Goal: Navigation & Orientation: Locate item on page

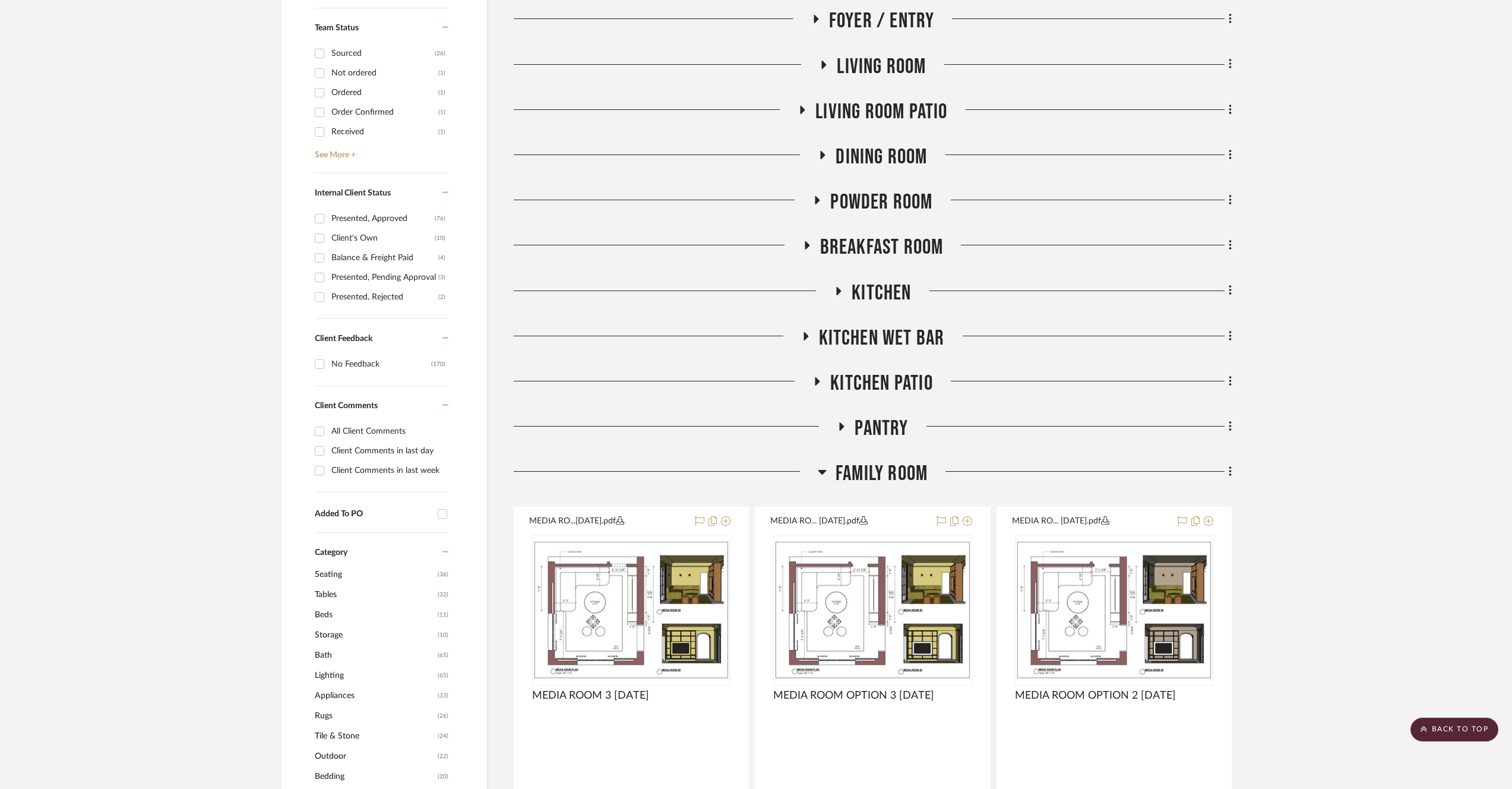
scroll to position [505, 0]
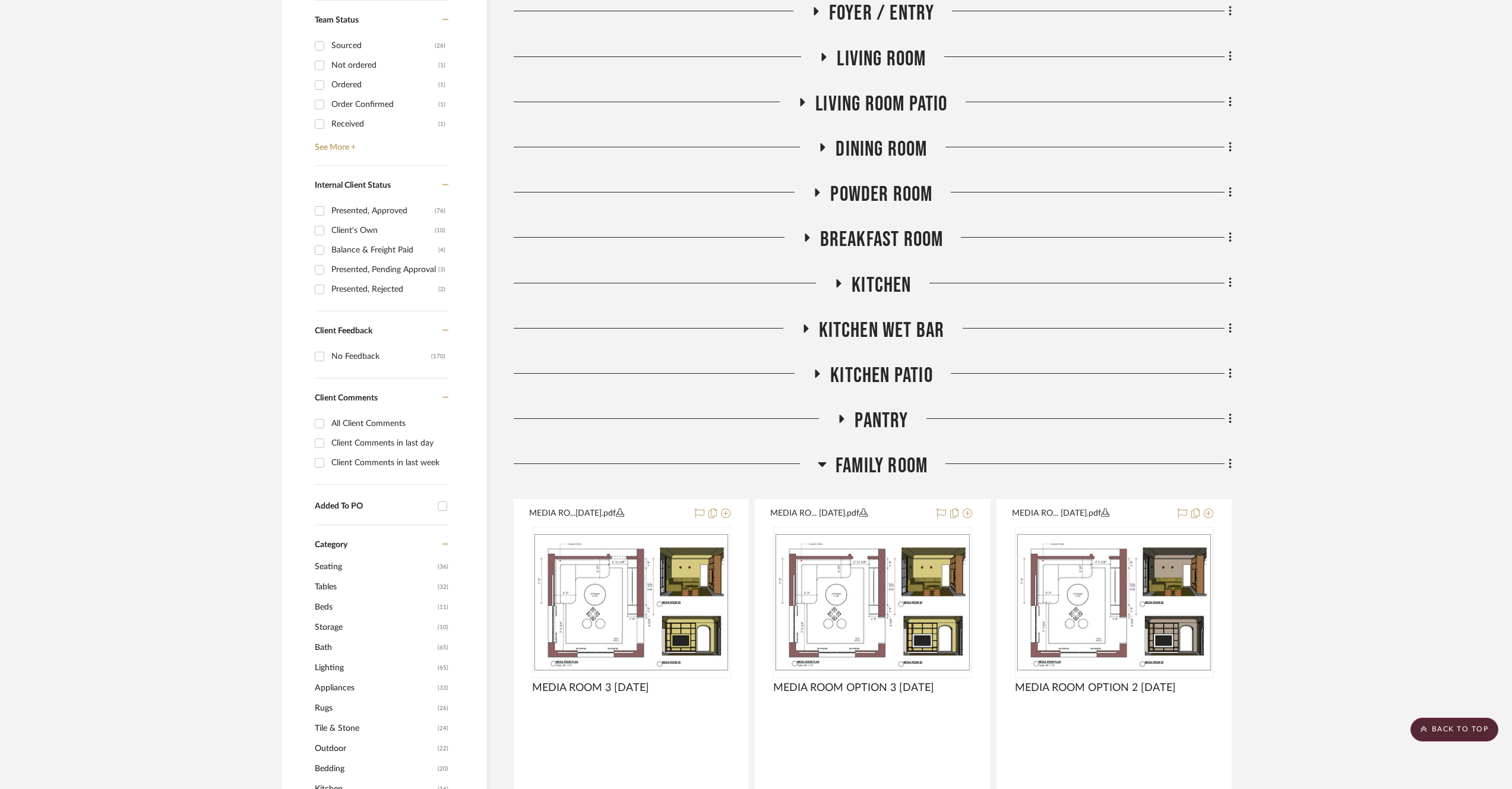
click at [833, 464] on h3 "Family Room" at bounding box center [872, 466] width 110 height 25
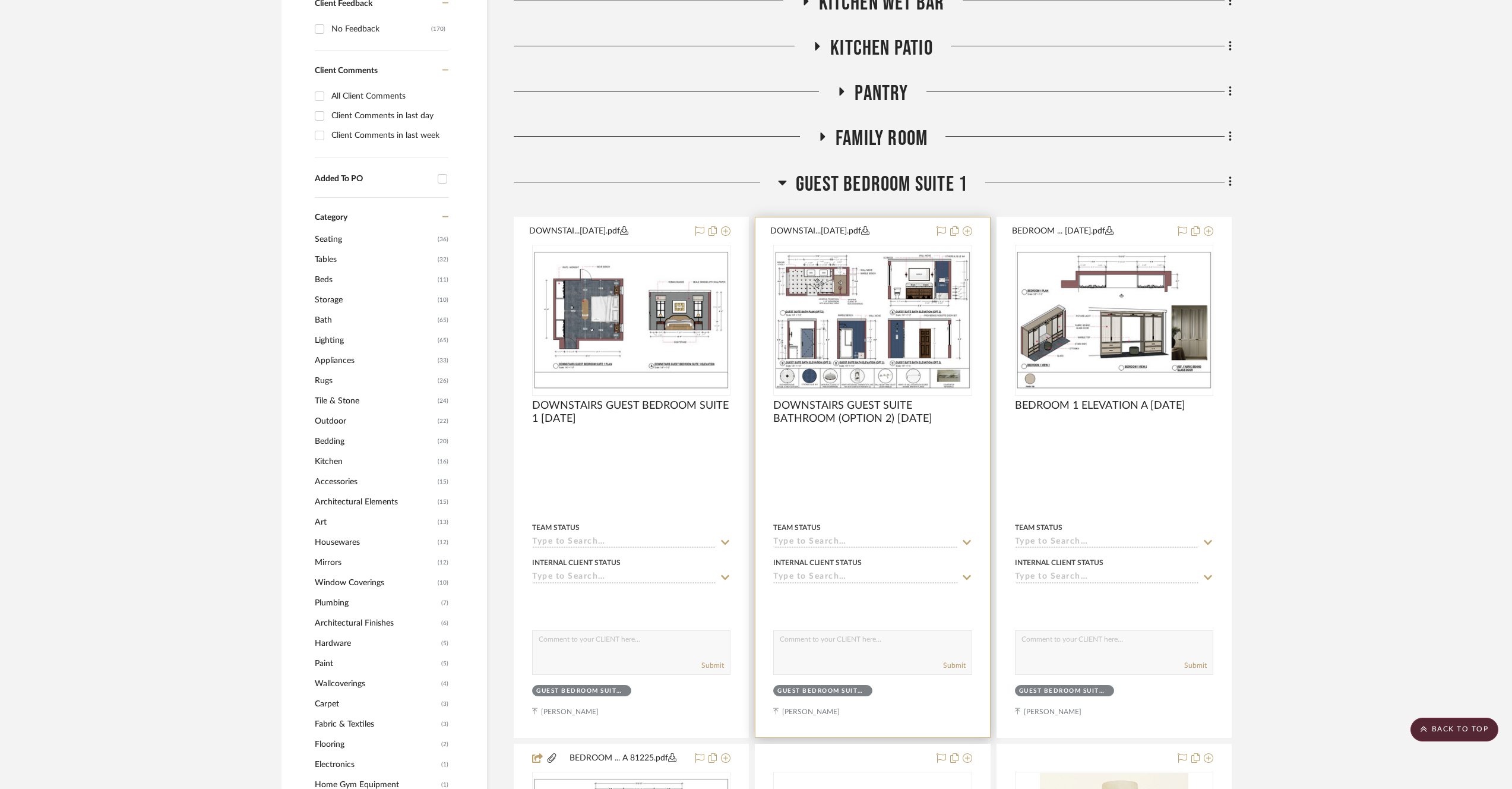
scroll to position [777, 0]
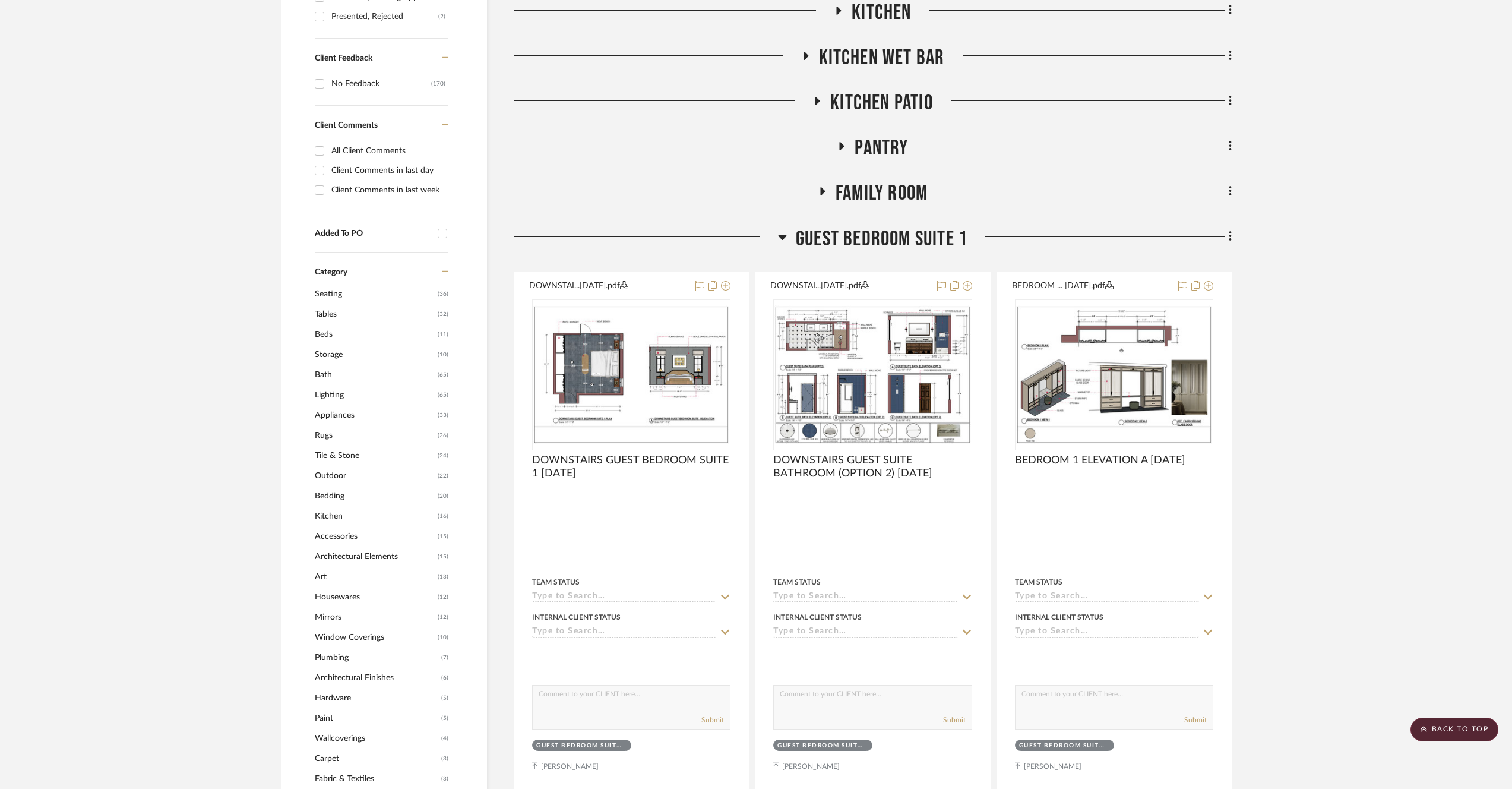
click at [893, 236] on span "Guest Bedroom Suite 1" at bounding box center [882, 239] width 172 height 25
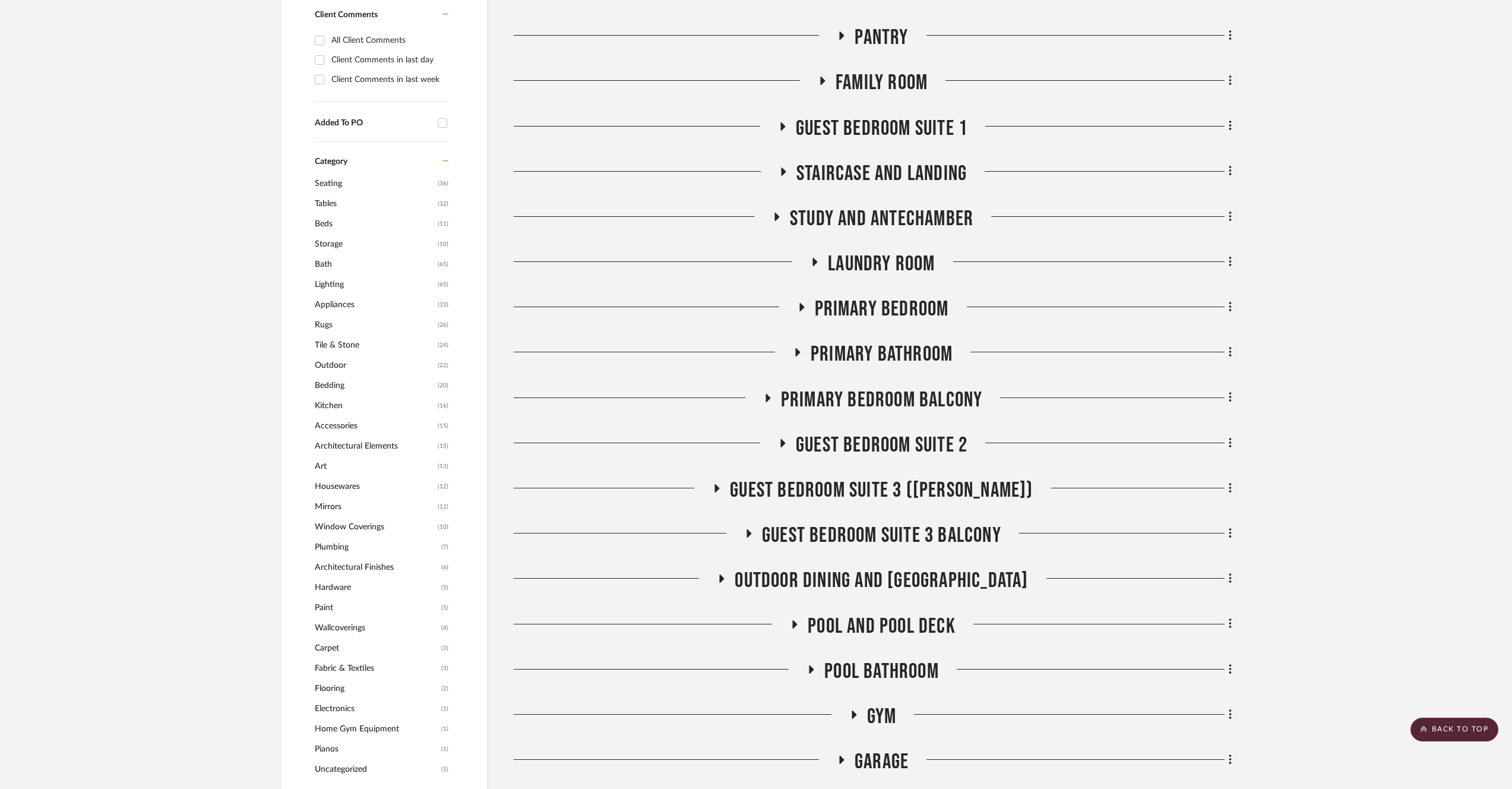
scroll to position [1193, 0]
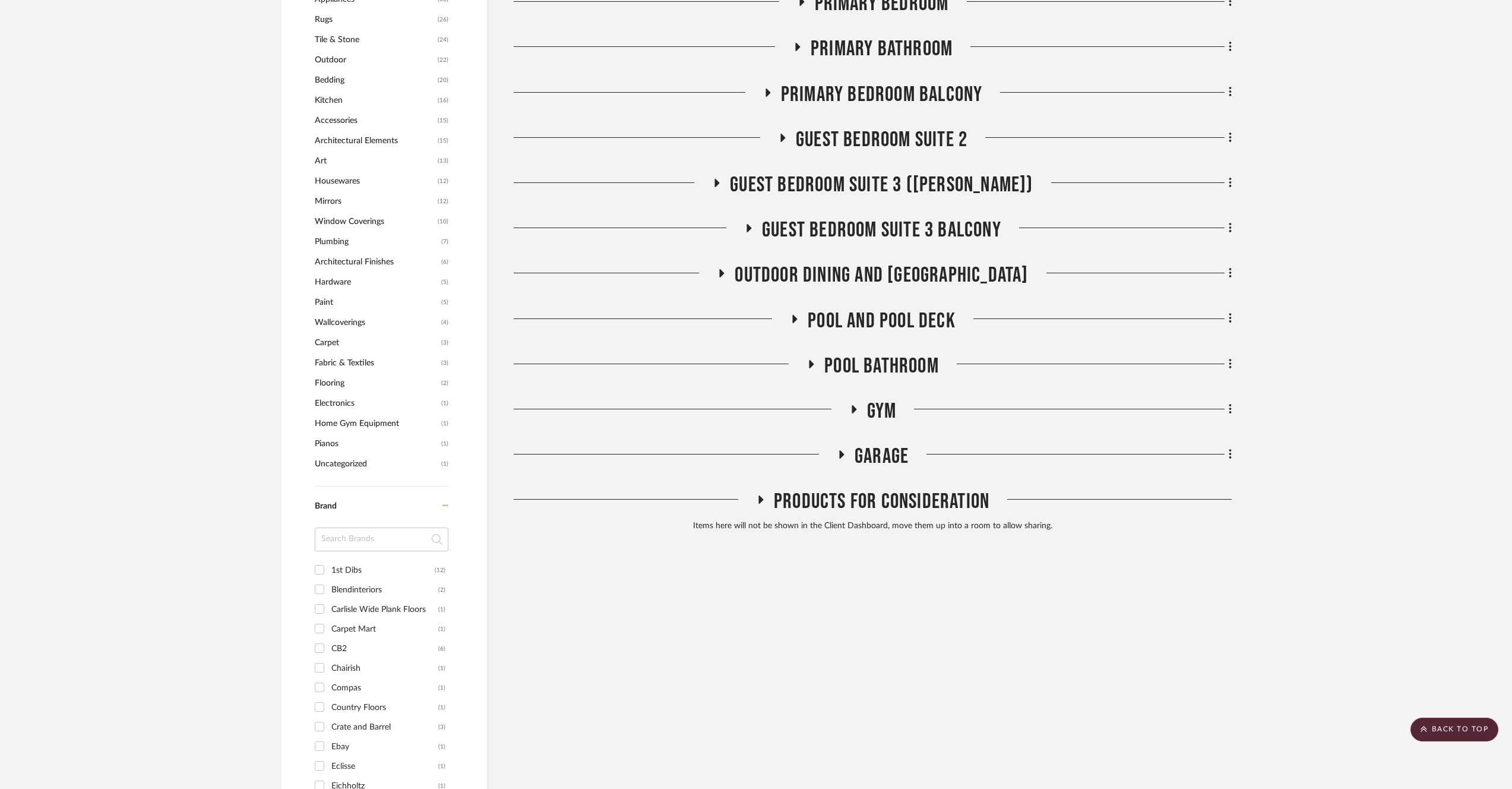
click at [943, 186] on span "Guest Bedroom Suite 3 ([PERSON_NAME])" at bounding box center [882, 185] width 303 height 25
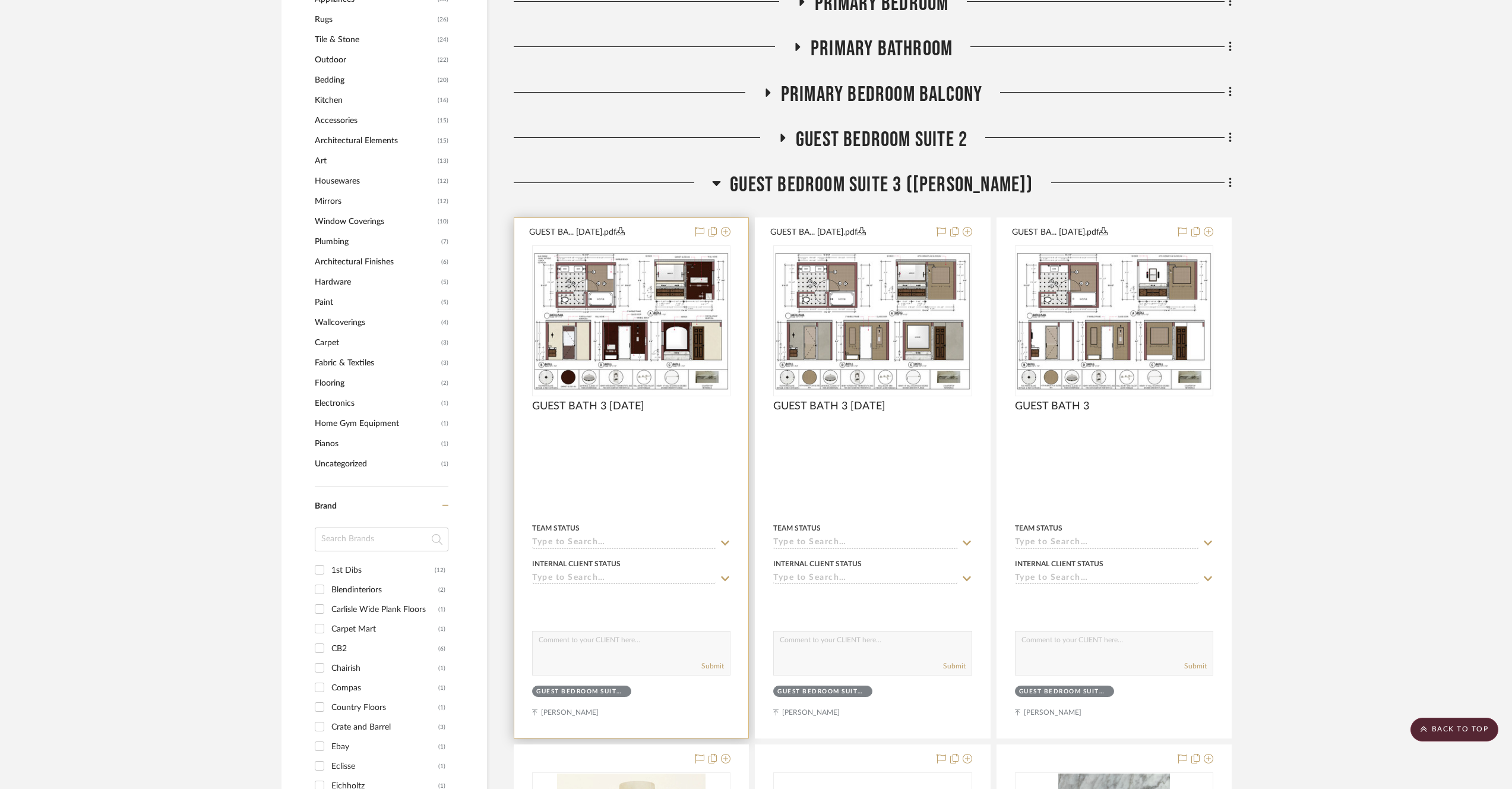
click at [659, 320] on img "0" at bounding box center [632, 321] width 196 height 138
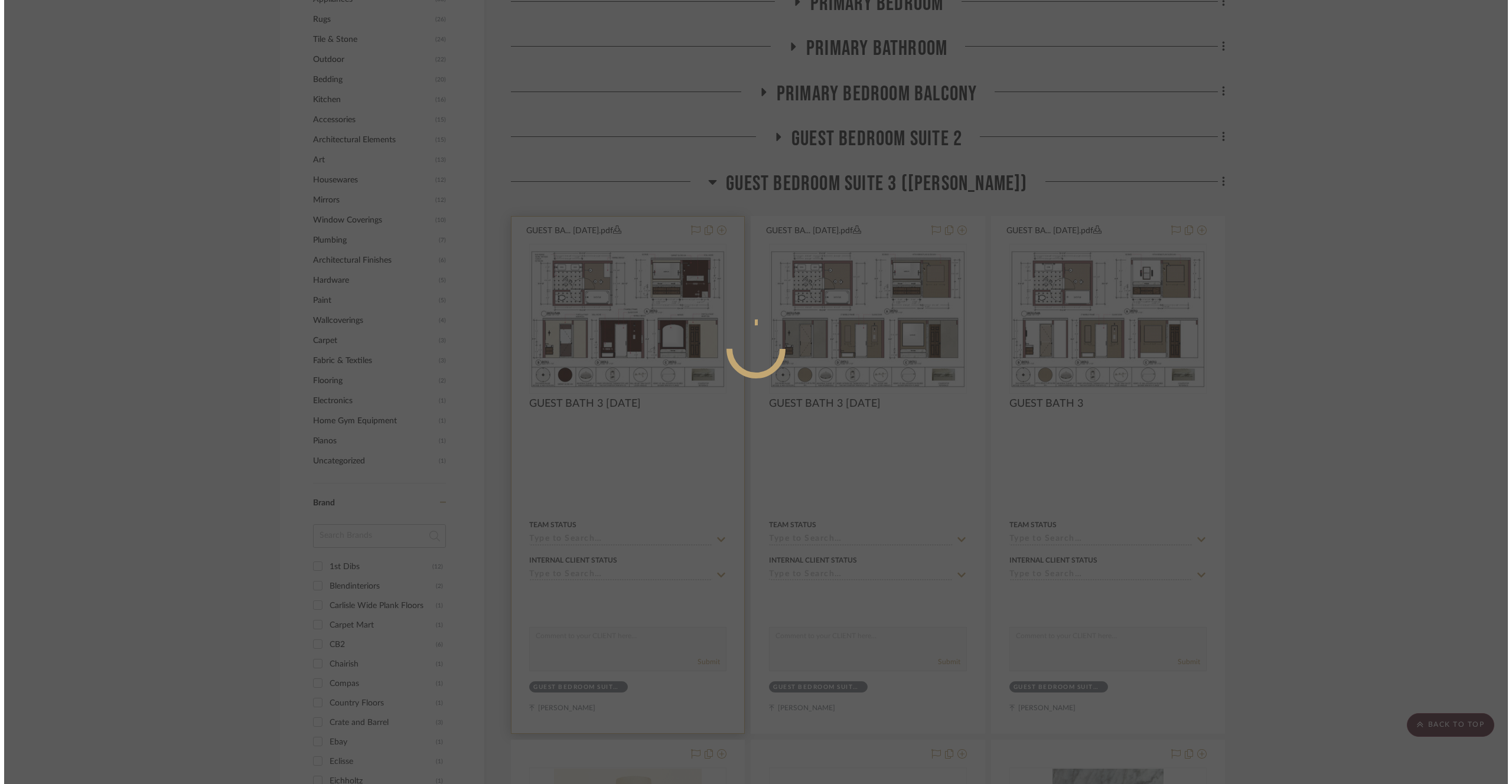
scroll to position [0, 0]
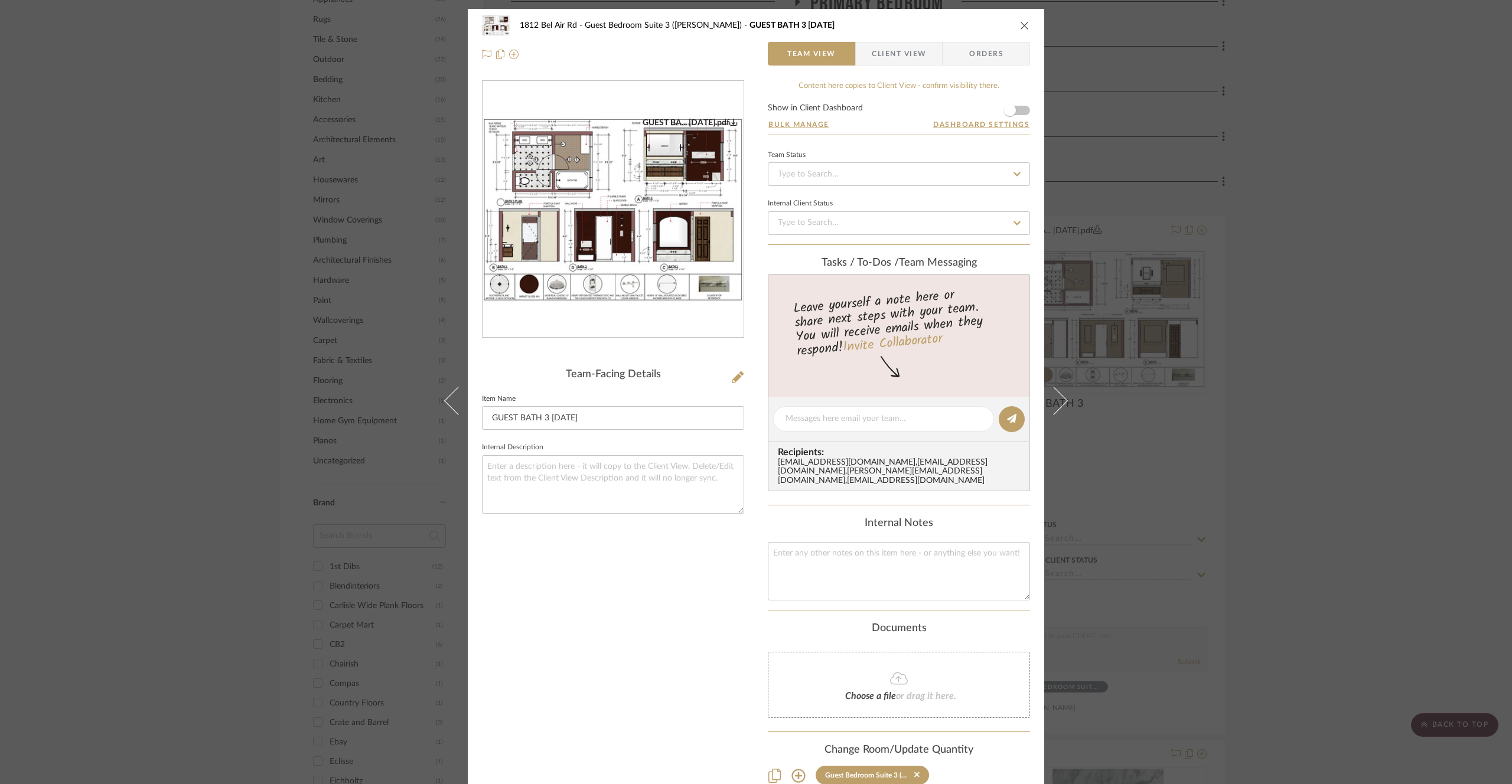
click at [1331, 265] on div "1812 Bel Air Rd Guest Bedroom Suite 3 ([PERSON_NAME]) GUEST BATH 3 [DATE] Team …" at bounding box center [756, 392] width 1512 height 784
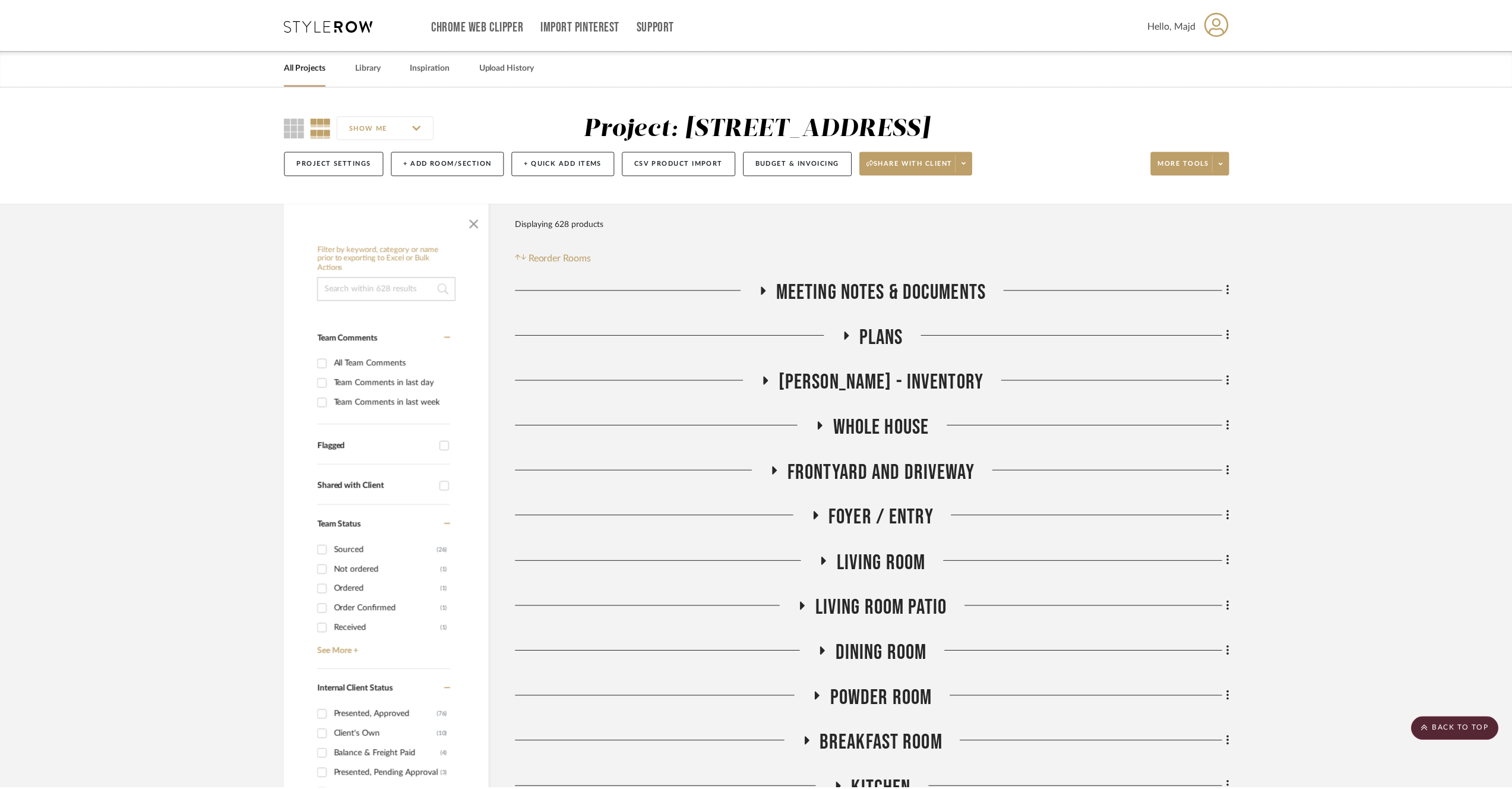
scroll to position [1193, 0]
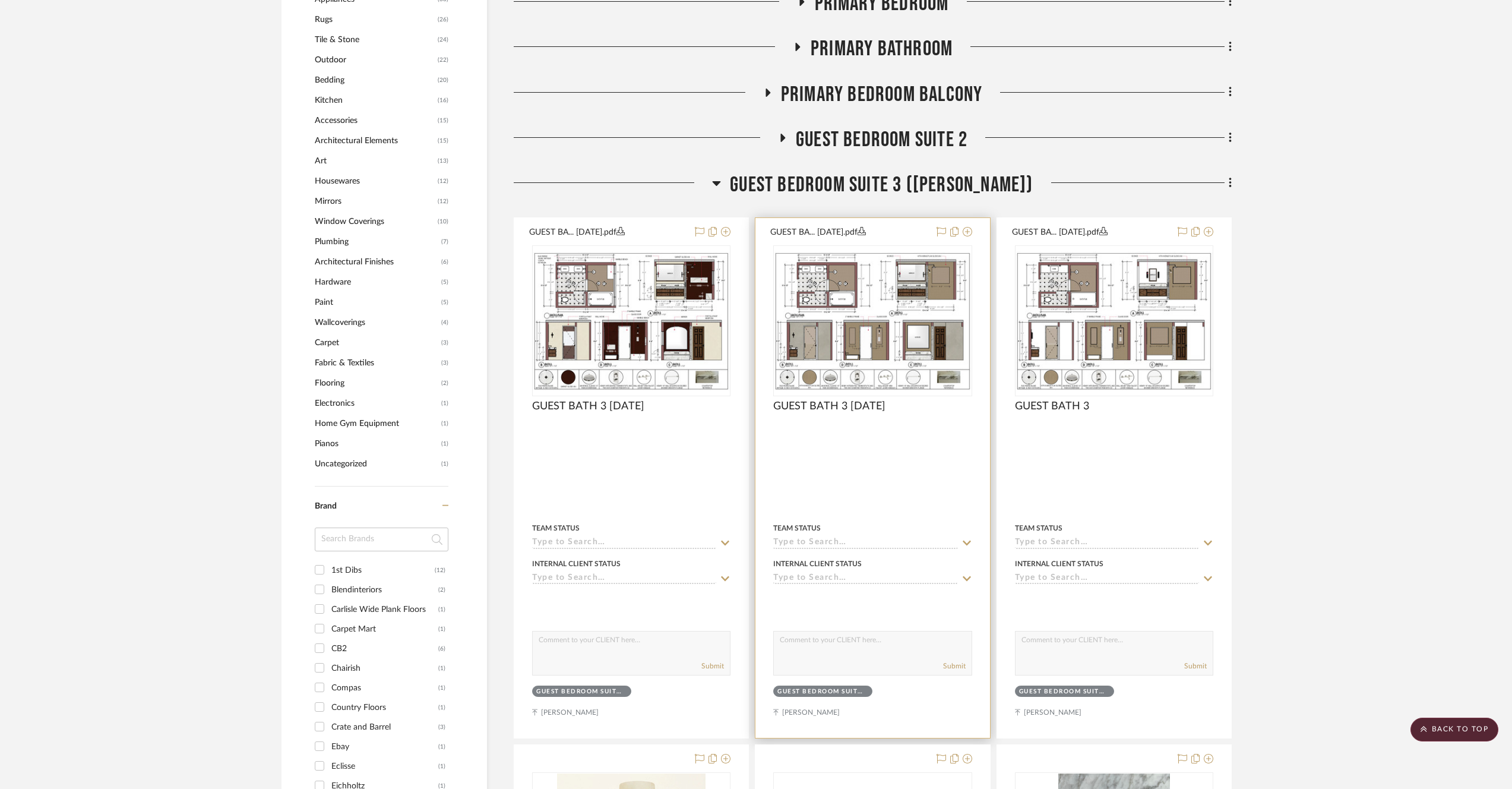
click at [882, 307] on img "0" at bounding box center [872, 321] width 196 height 138
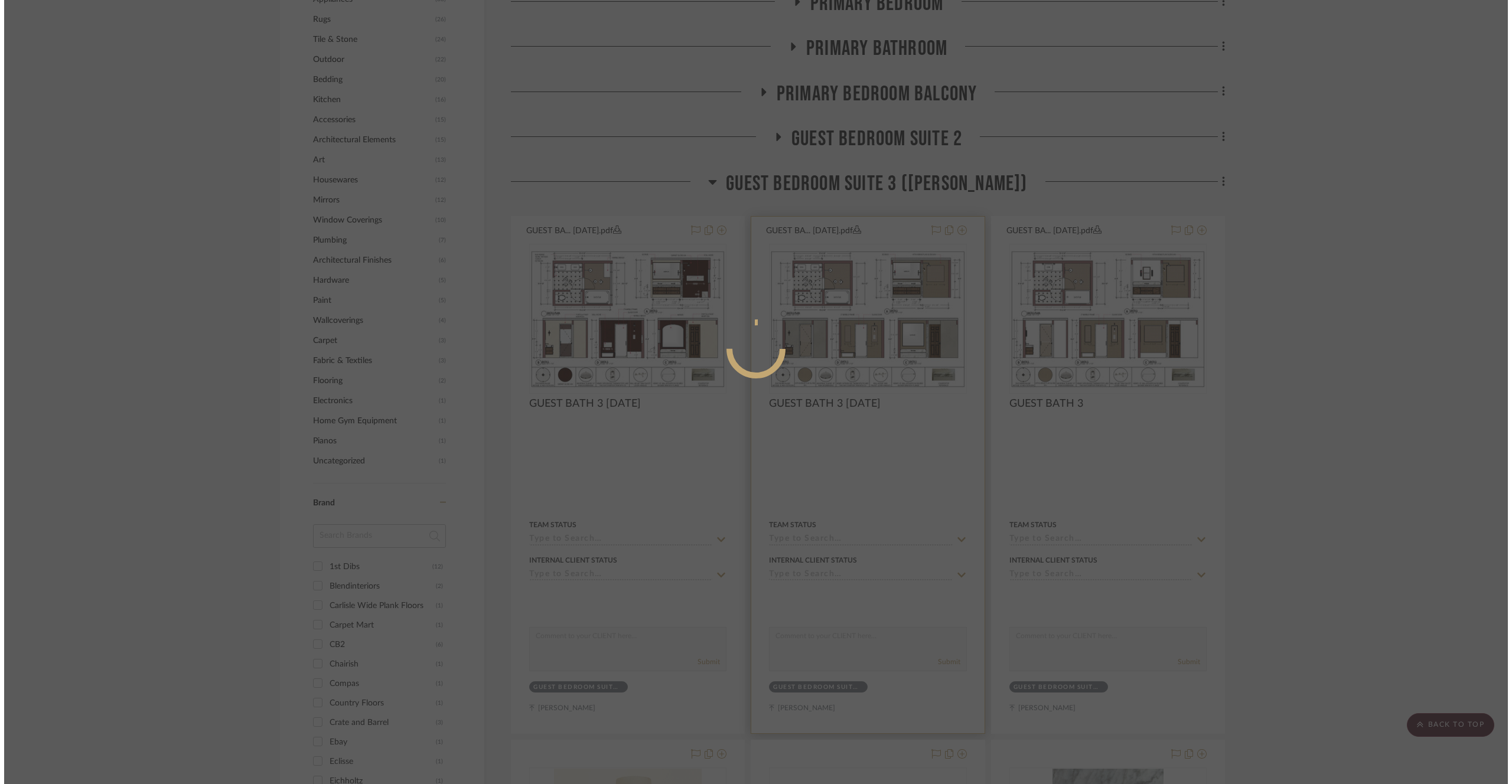
scroll to position [0, 0]
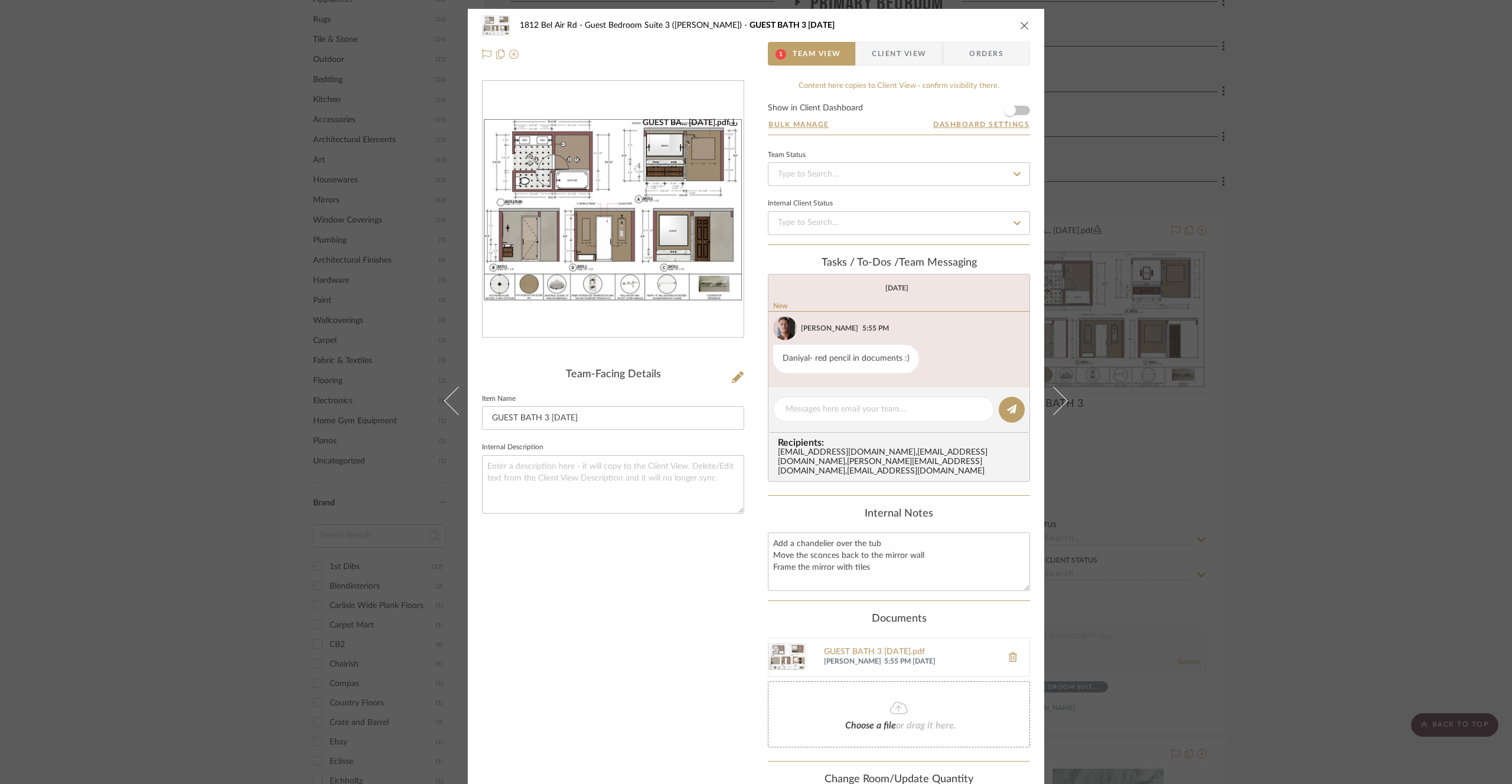
click at [1252, 242] on div "1812 Bel Air Rd Guest Bedroom Suite 3 ([PERSON_NAME]) GUEST BATH 3 [DATE] 1 Tea…" at bounding box center [756, 392] width 1512 height 784
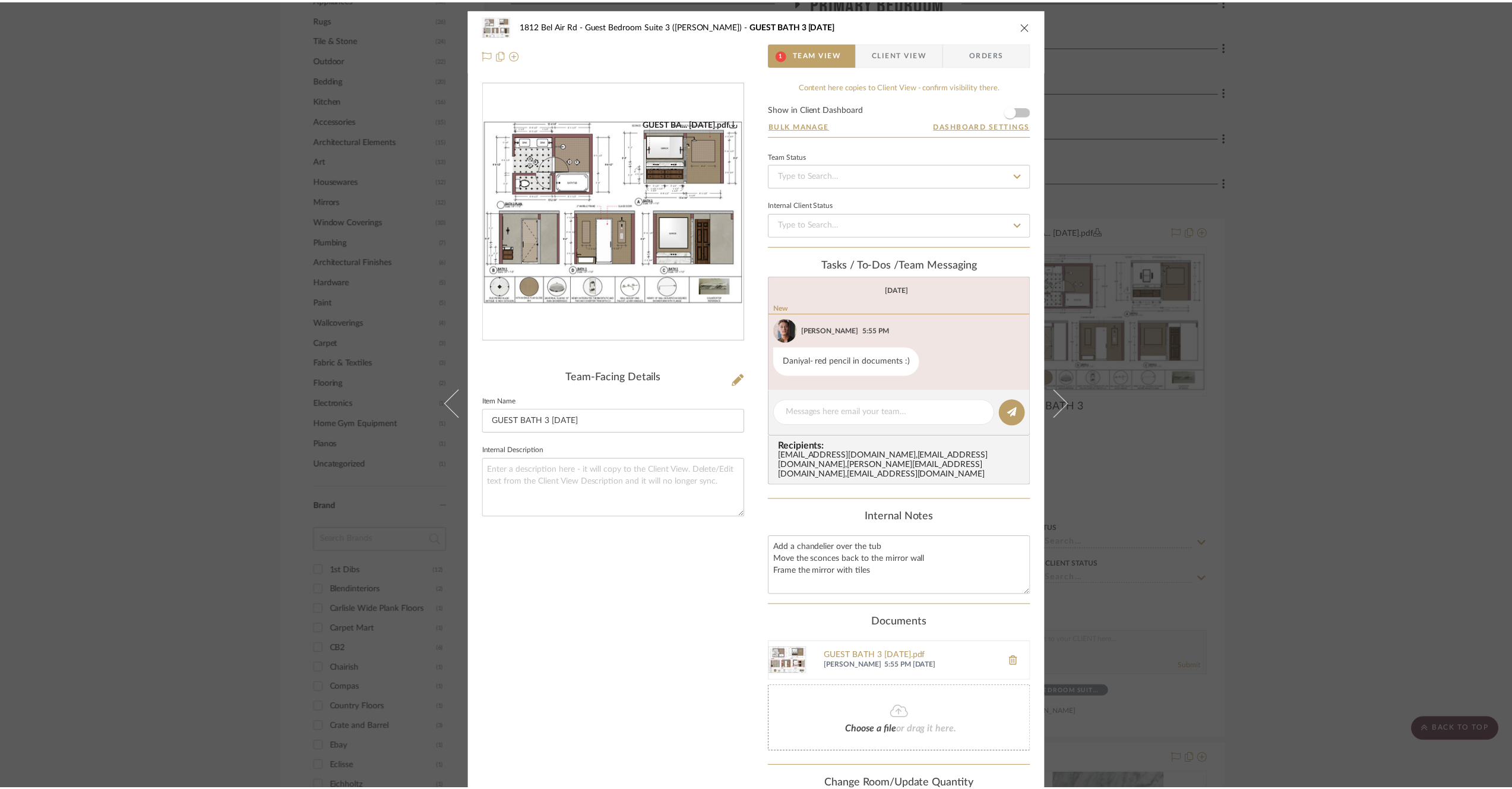
scroll to position [1193, 0]
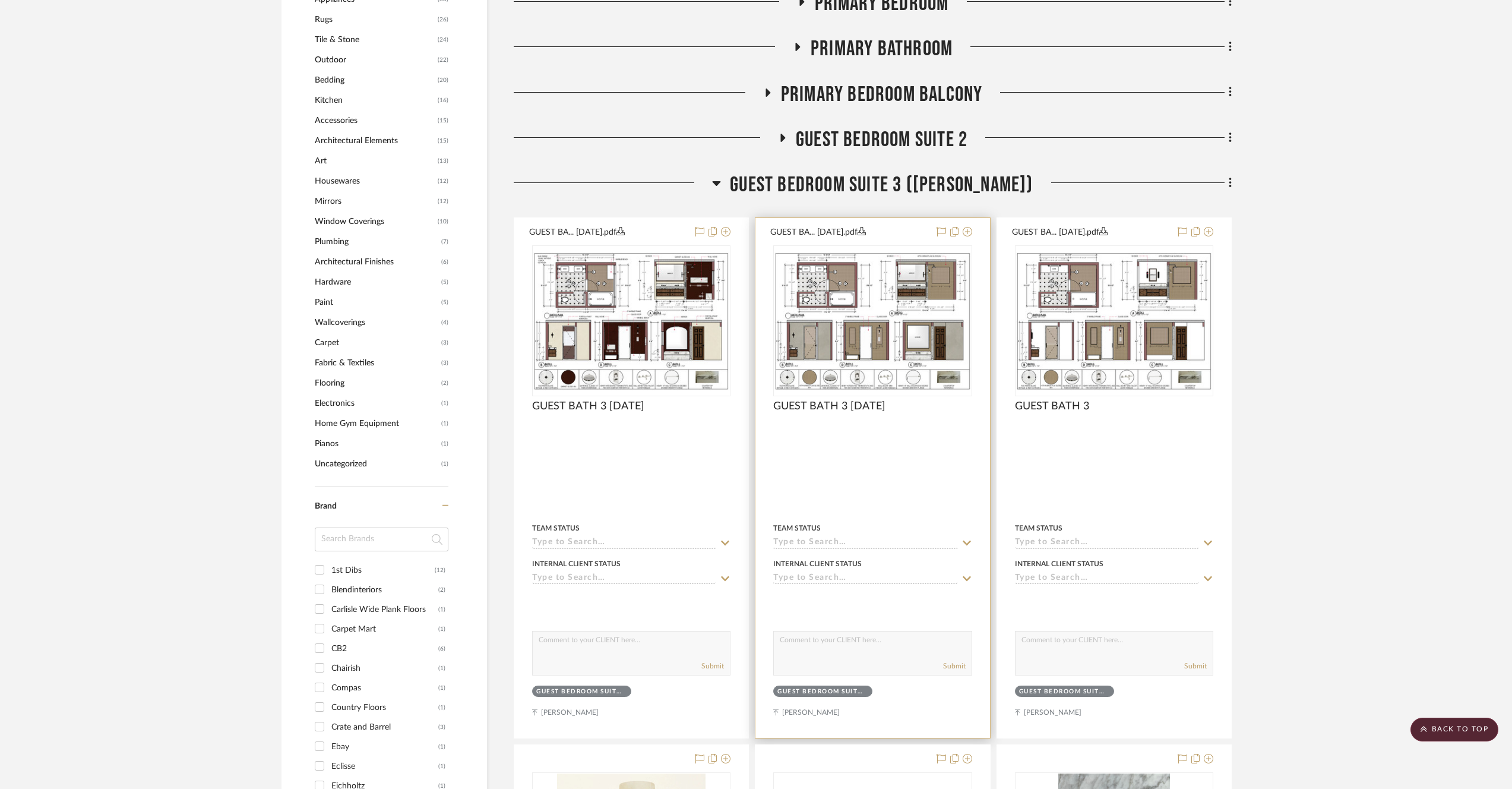
click at [862, 373] on img "0" at bounding box center [872, 321] width 196 height 138
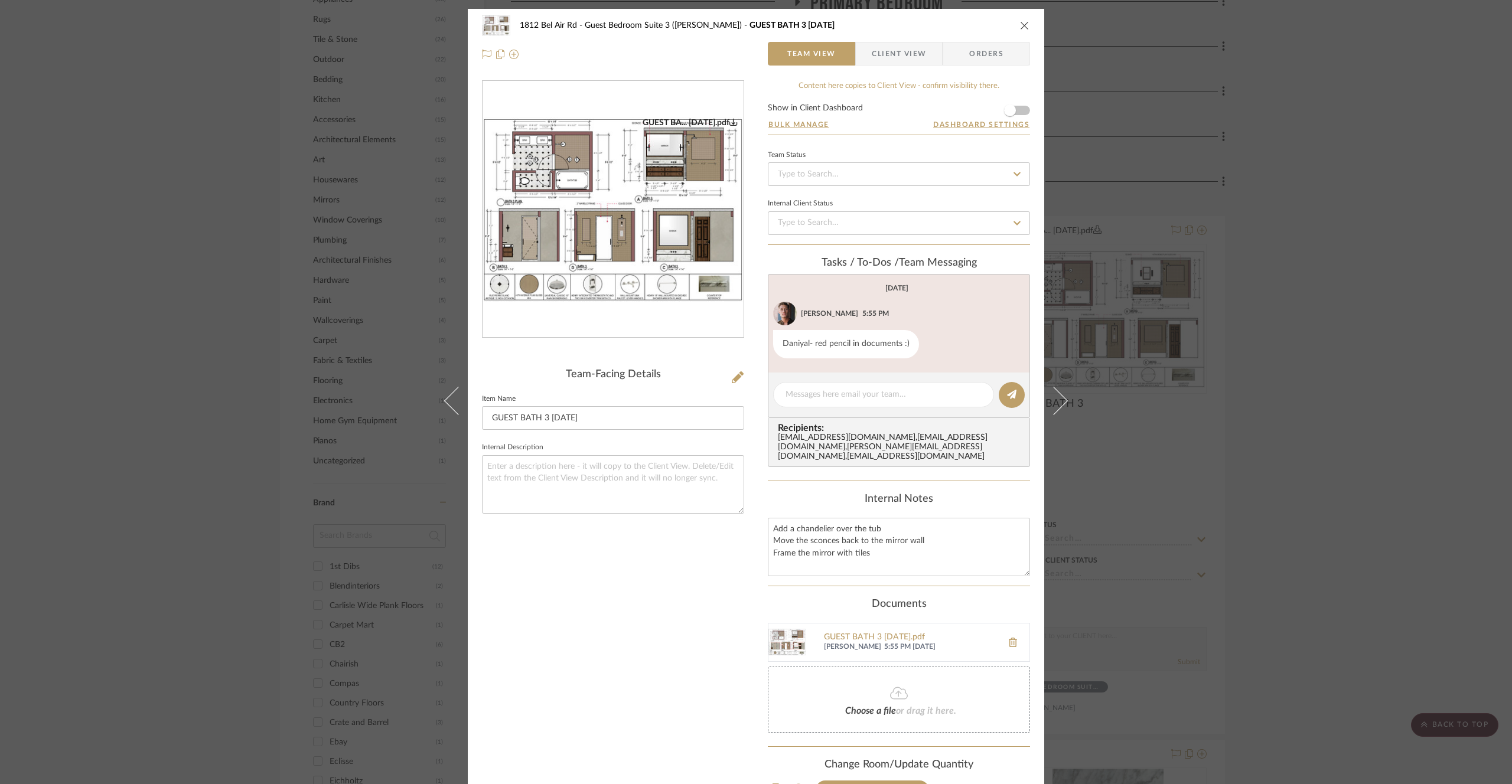
click at [1308, 282] on div "1812 Bel Air Rd Guest Bedroom Suite 3 ([PERSON_NAME]) GUEST BATH 3 [DATE] Team …" at bounding box center [756, 392] width 1512 height 784
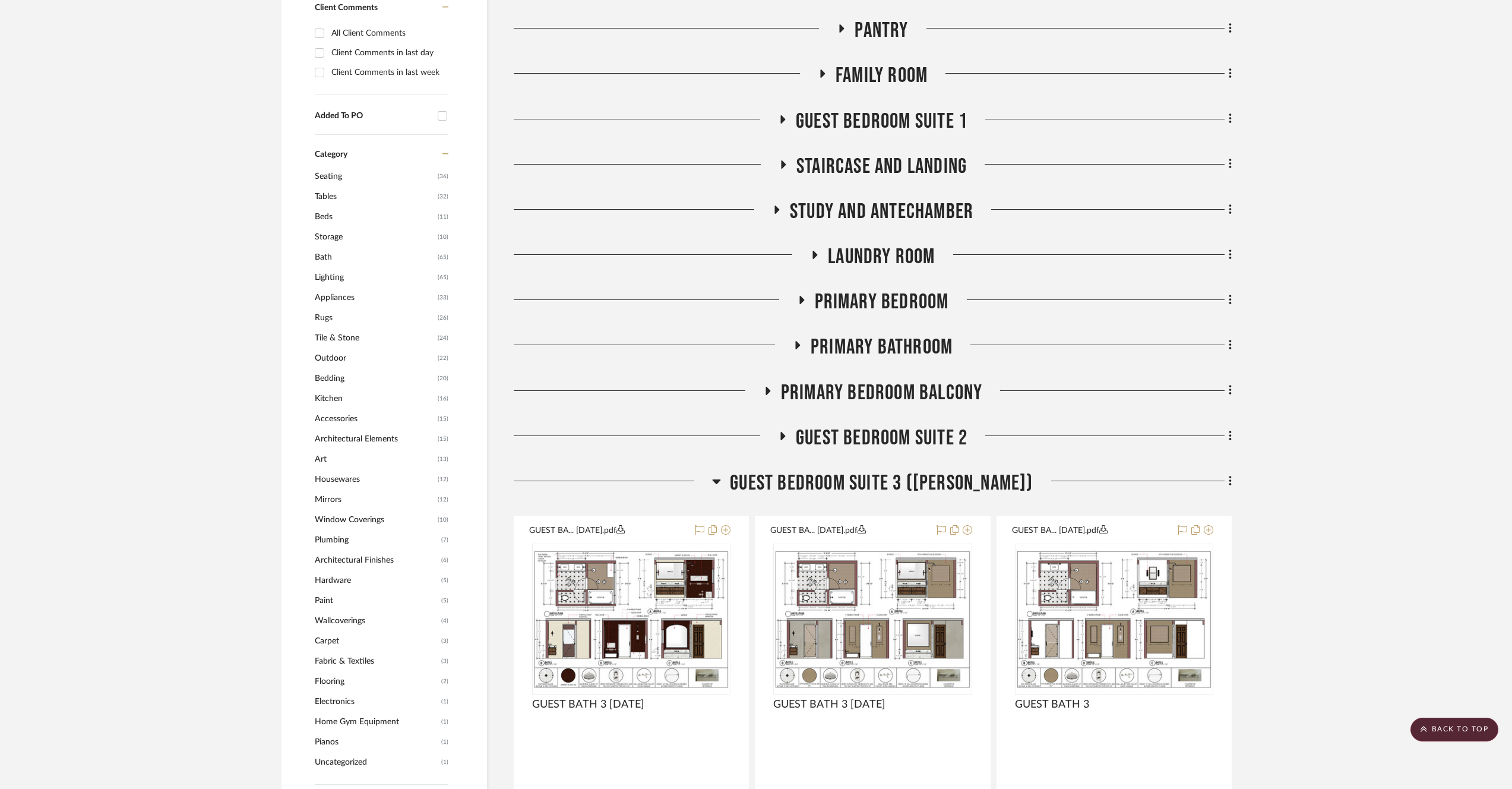
scroll to position [902, 0]
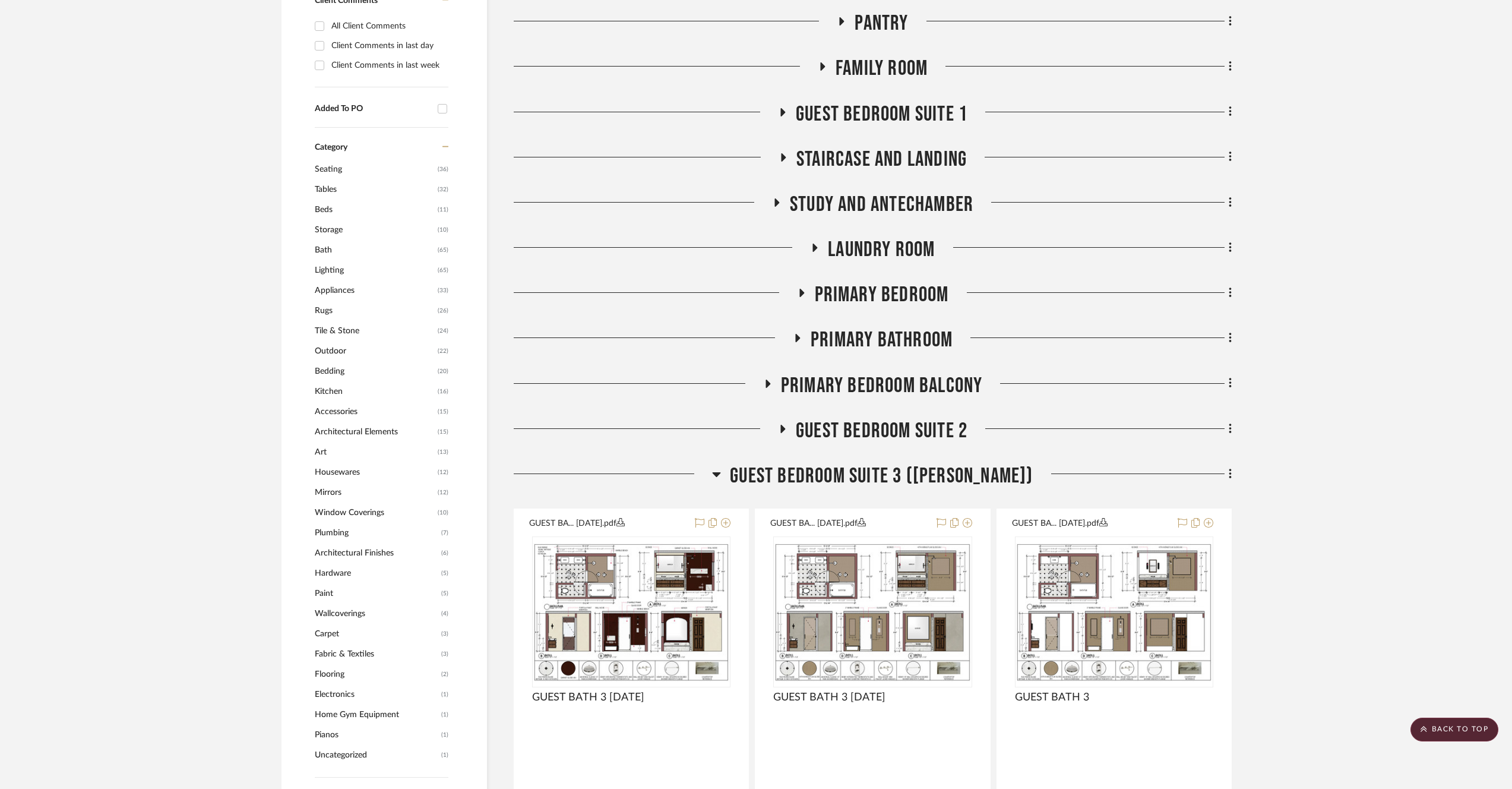
click at [916, 435] on span "Guest Bedroom Suite 2" at bounding box center [882, 431] width 172 height 25
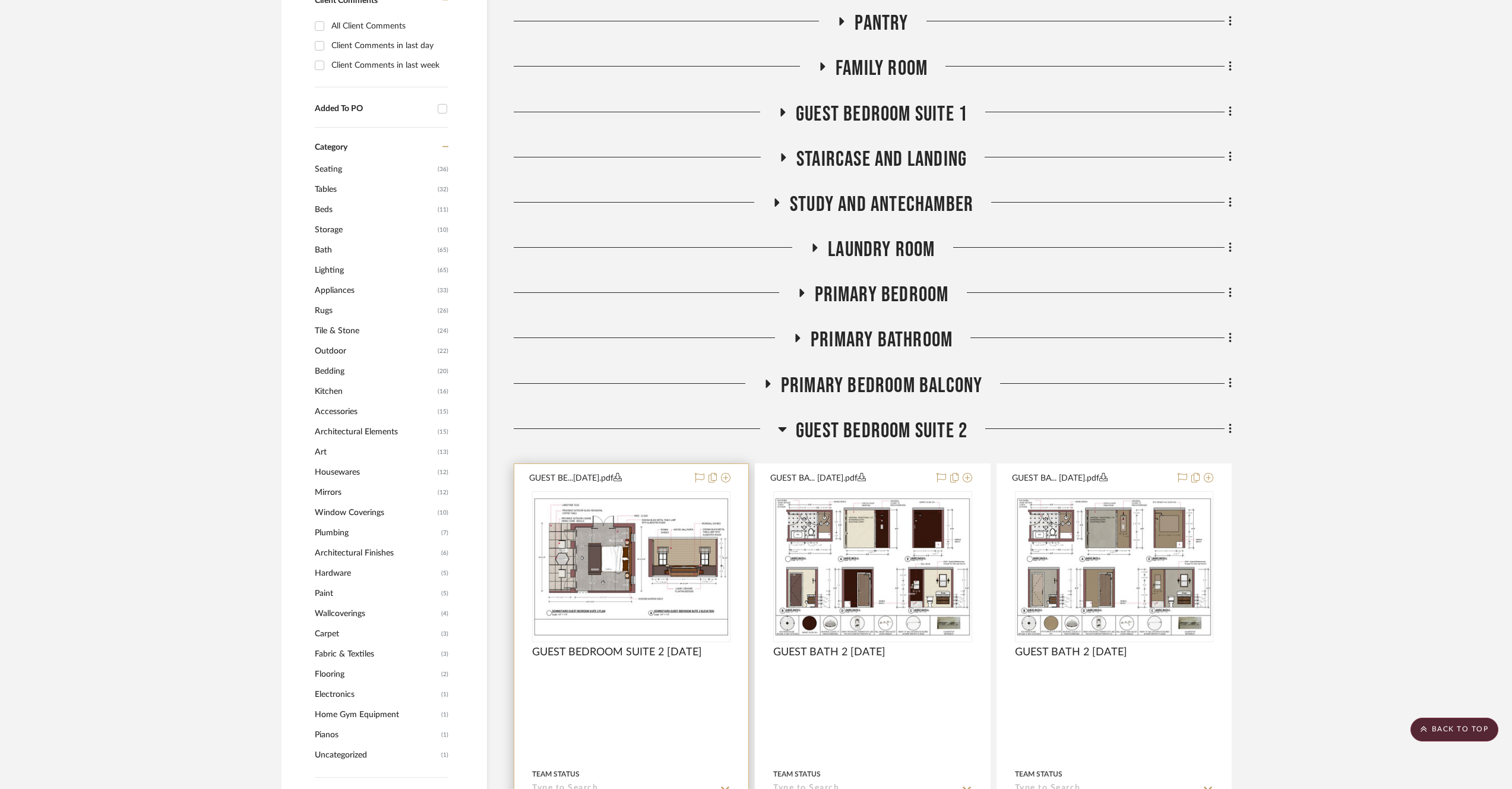
click at [605, 567] on img "0" at bounding box center [632, 566] width 196 height 138
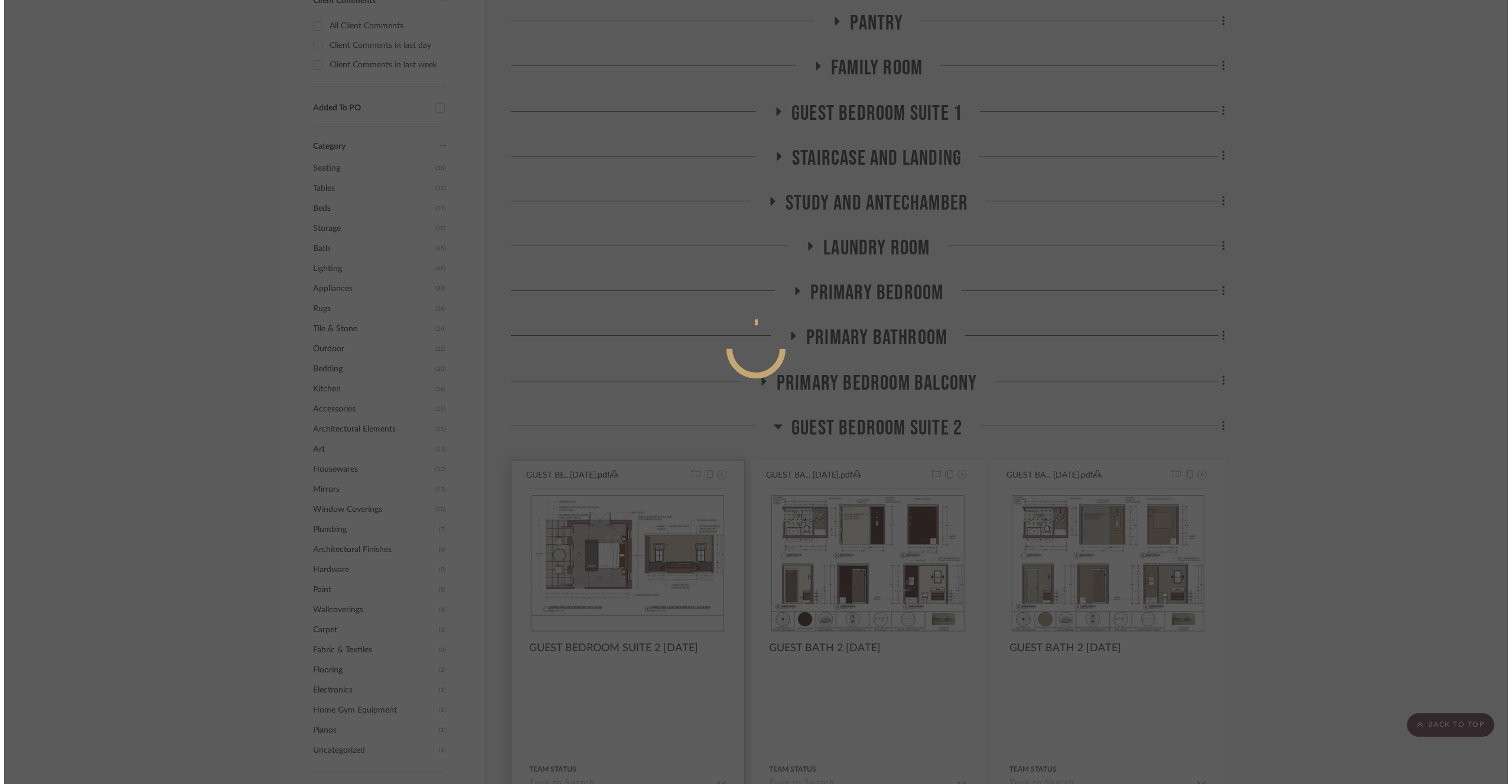
scroll to position [0, 0]
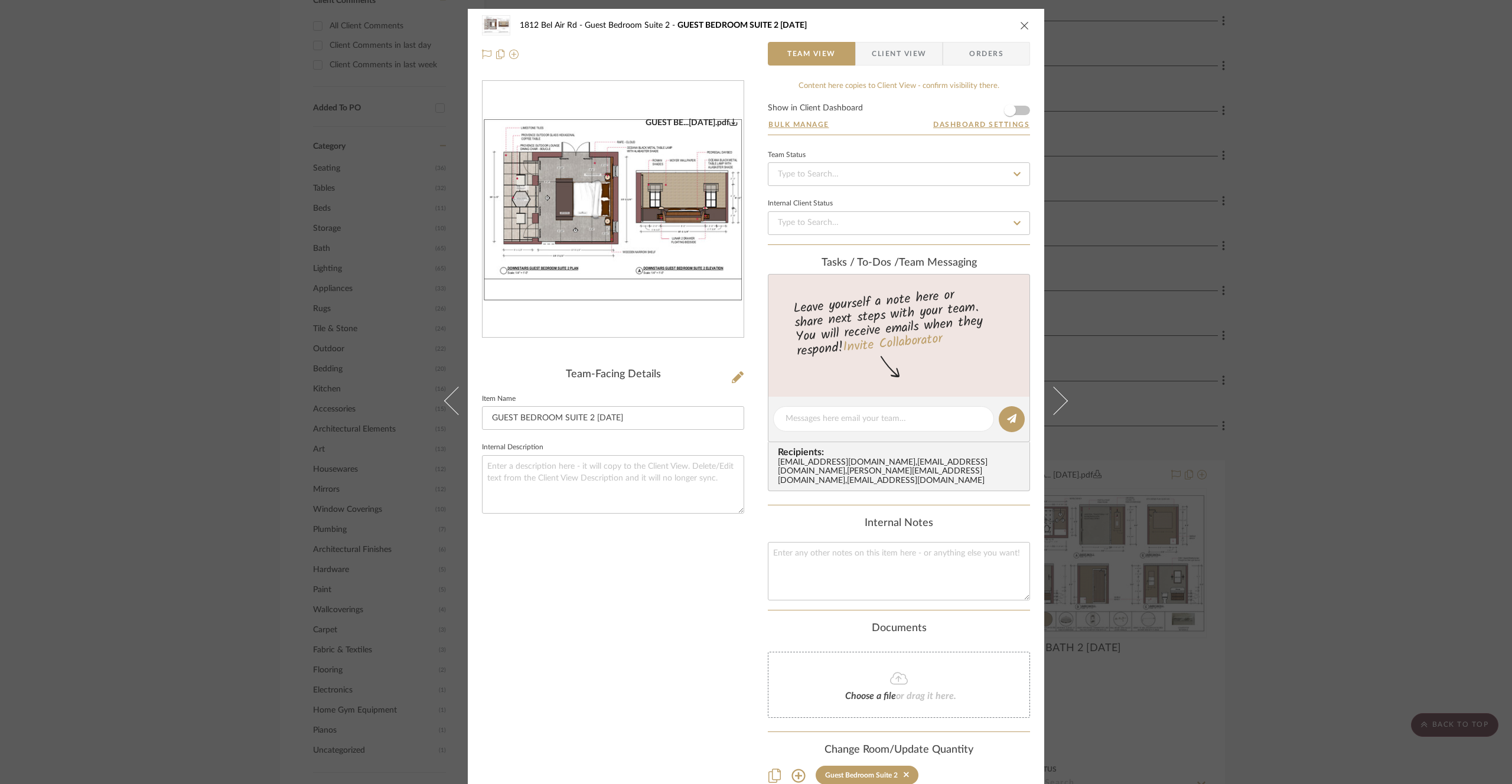
click at [1270, 353] on div "1812 Bel Air Rd Guest Bedroom Suite 2 GUEST BEDROOM SUITE 2 [DATE] Team View Cl…" at bounding box center [756, 392] width 1512 height 784
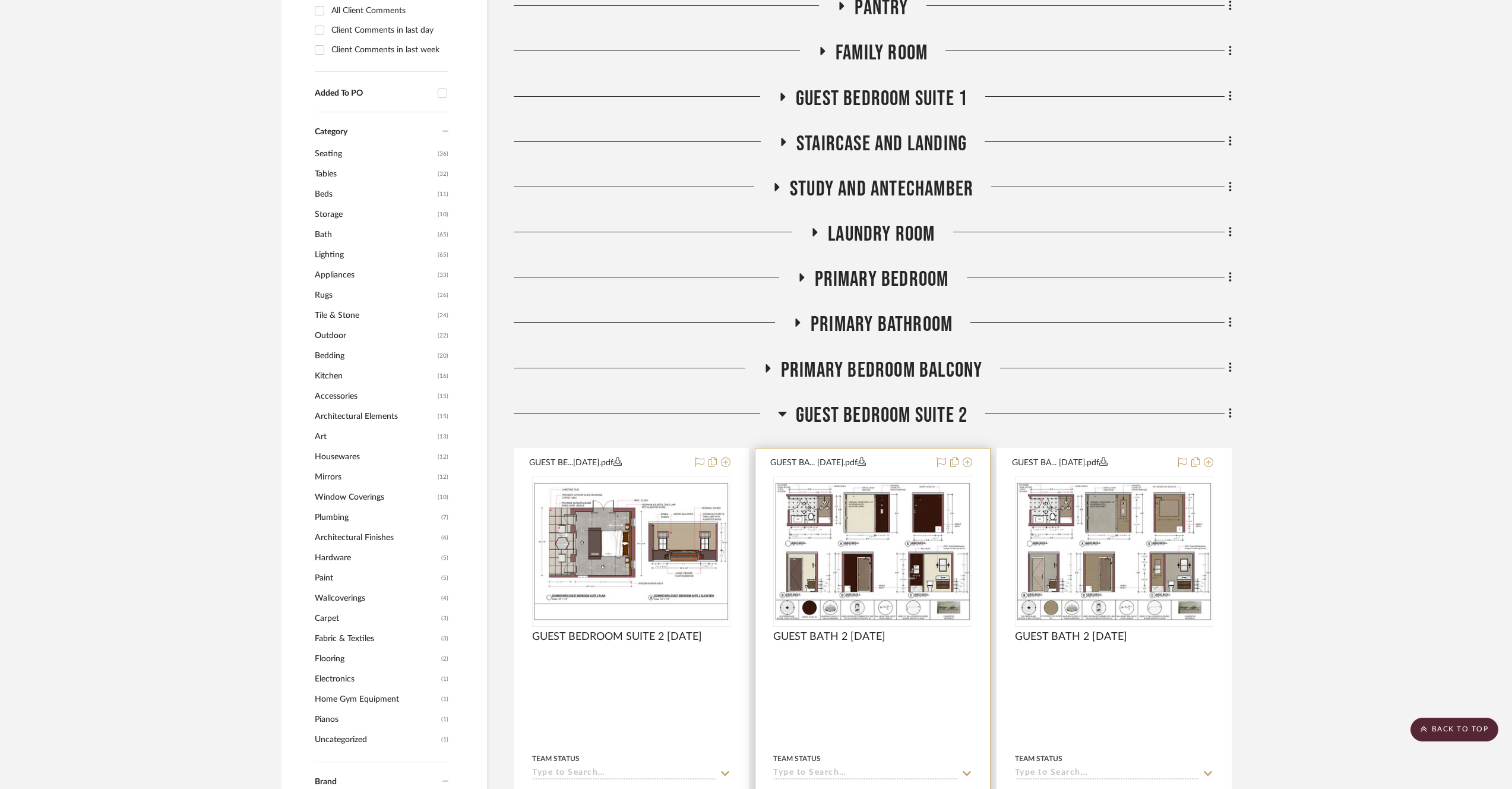
drag, startPoint x: 875, startPoint y: 592, endPoint x: 808, endPoint y: 498, distance: 115.4
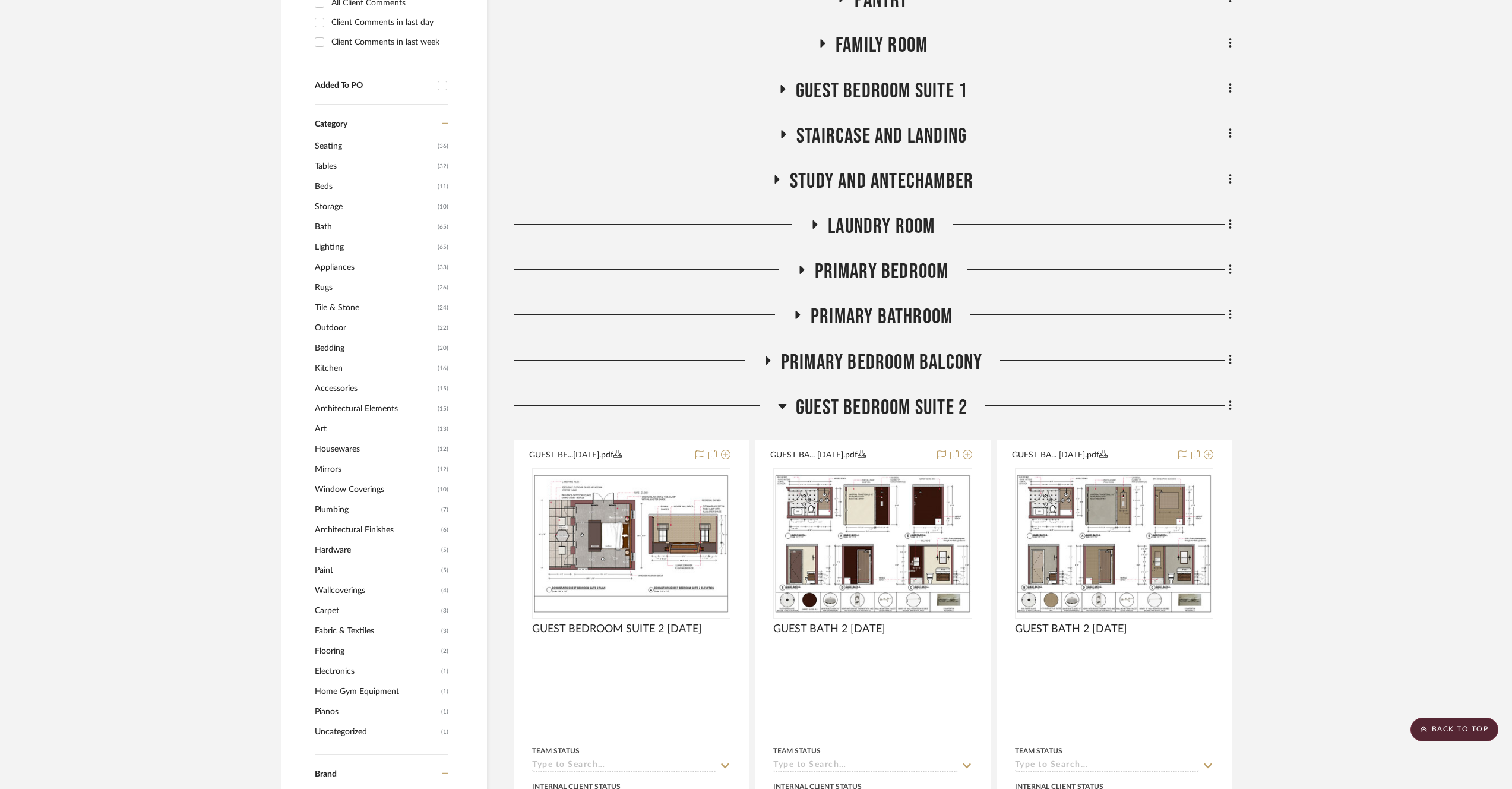
click at [845, 404] on span "Guest Bedroom Suite 2" at bounding box center [882, 408] width 172 height 25
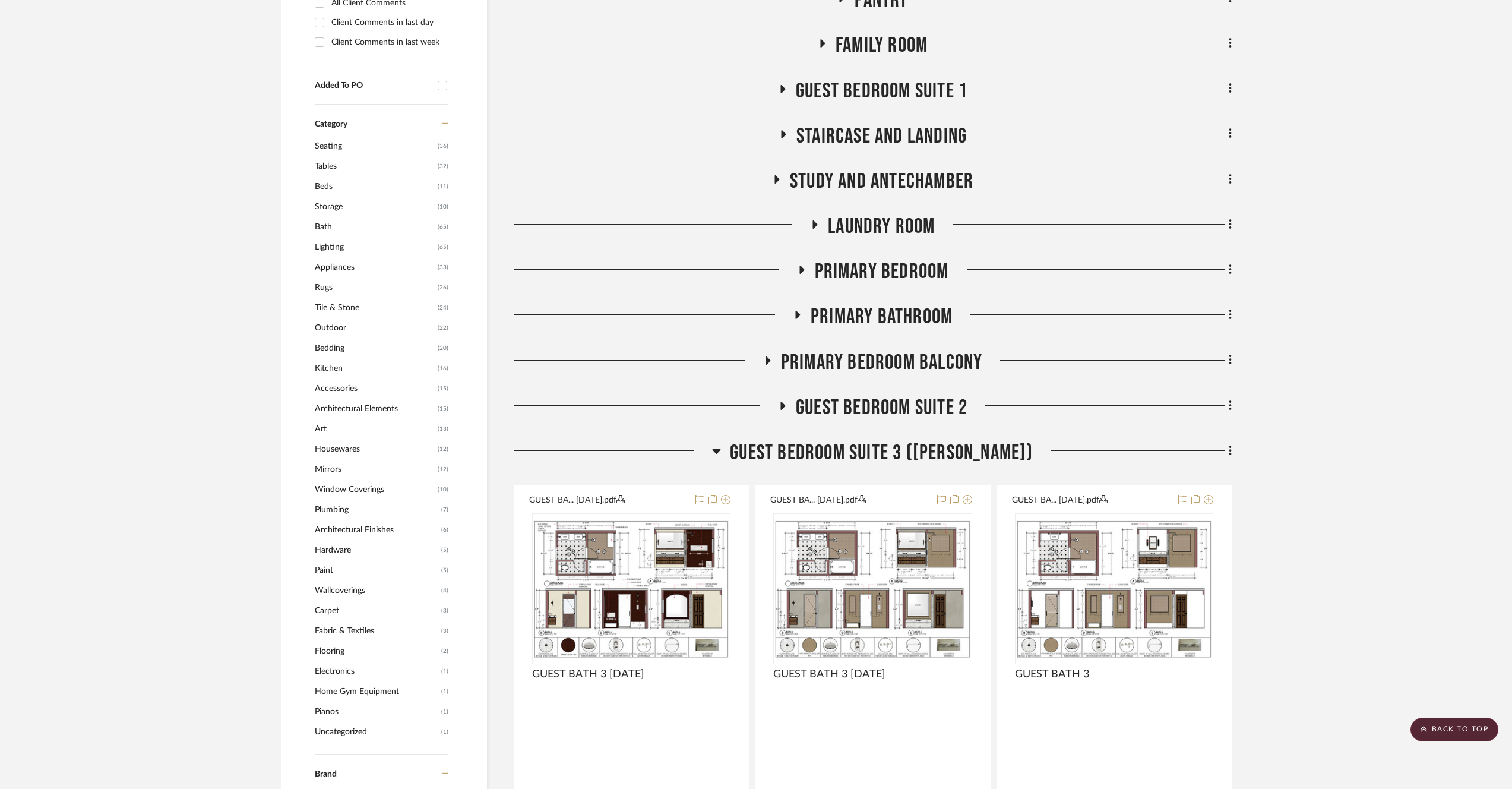
click at [879, 446] on span "Guest Bedroom Suite 3 ([PERSON_NAME])" at bounding box center [882, 453] width 303 height 25
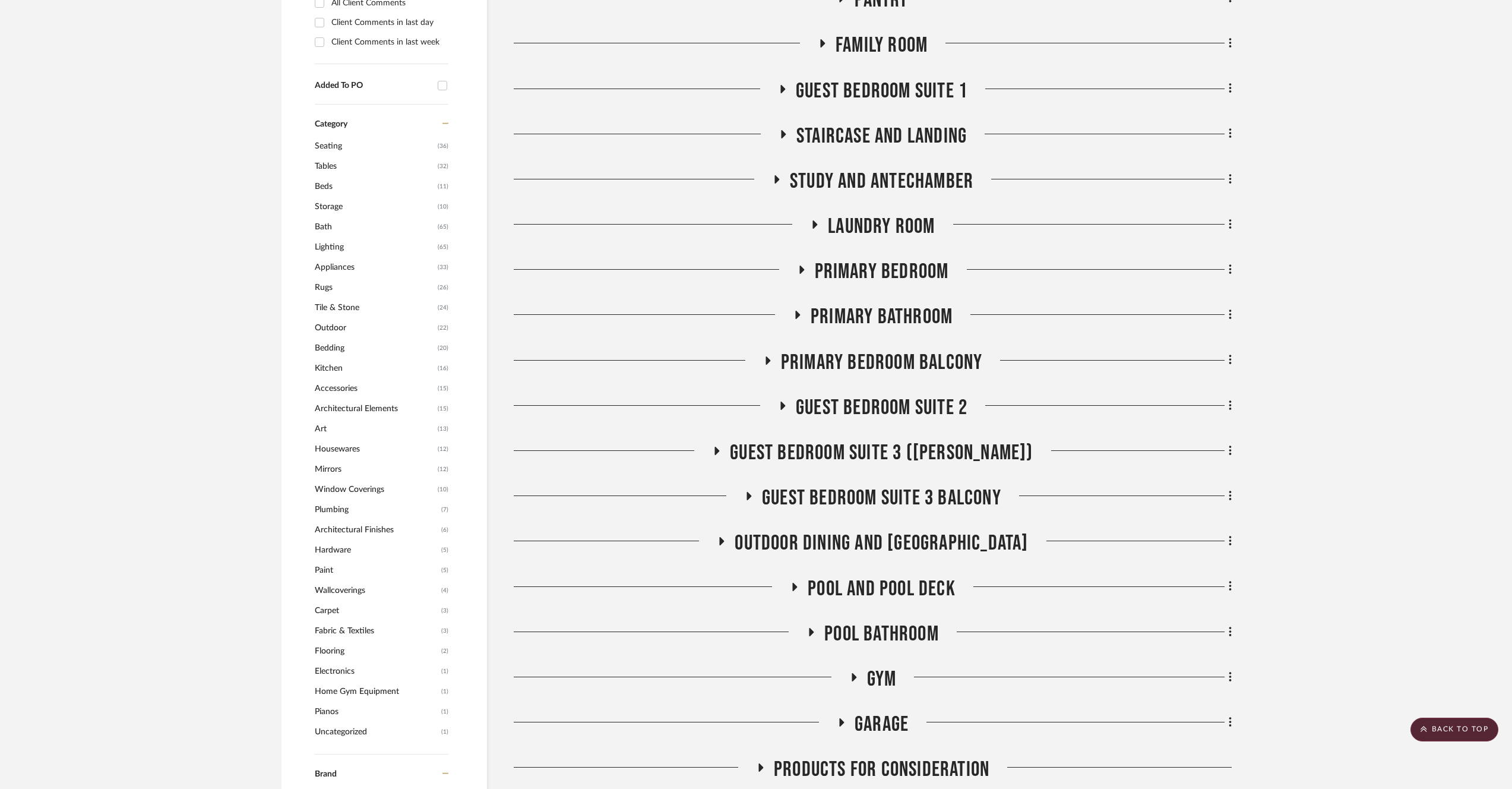
click at [867, 500] on span "Guest Bedroom Suite 3 Balcony" at bounding box center [882, 498] width 239 height 25
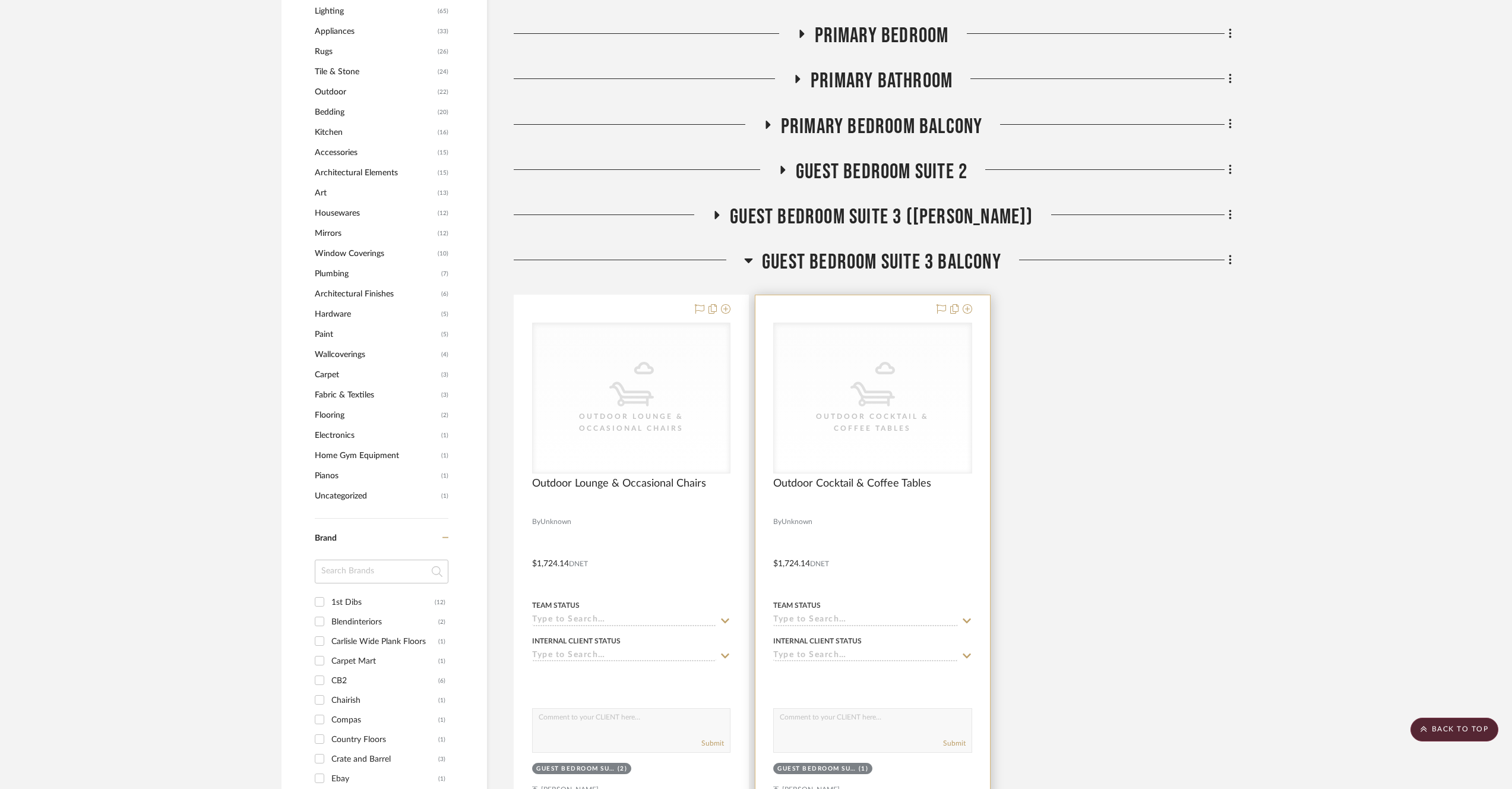
scroll to position [1016, 0]
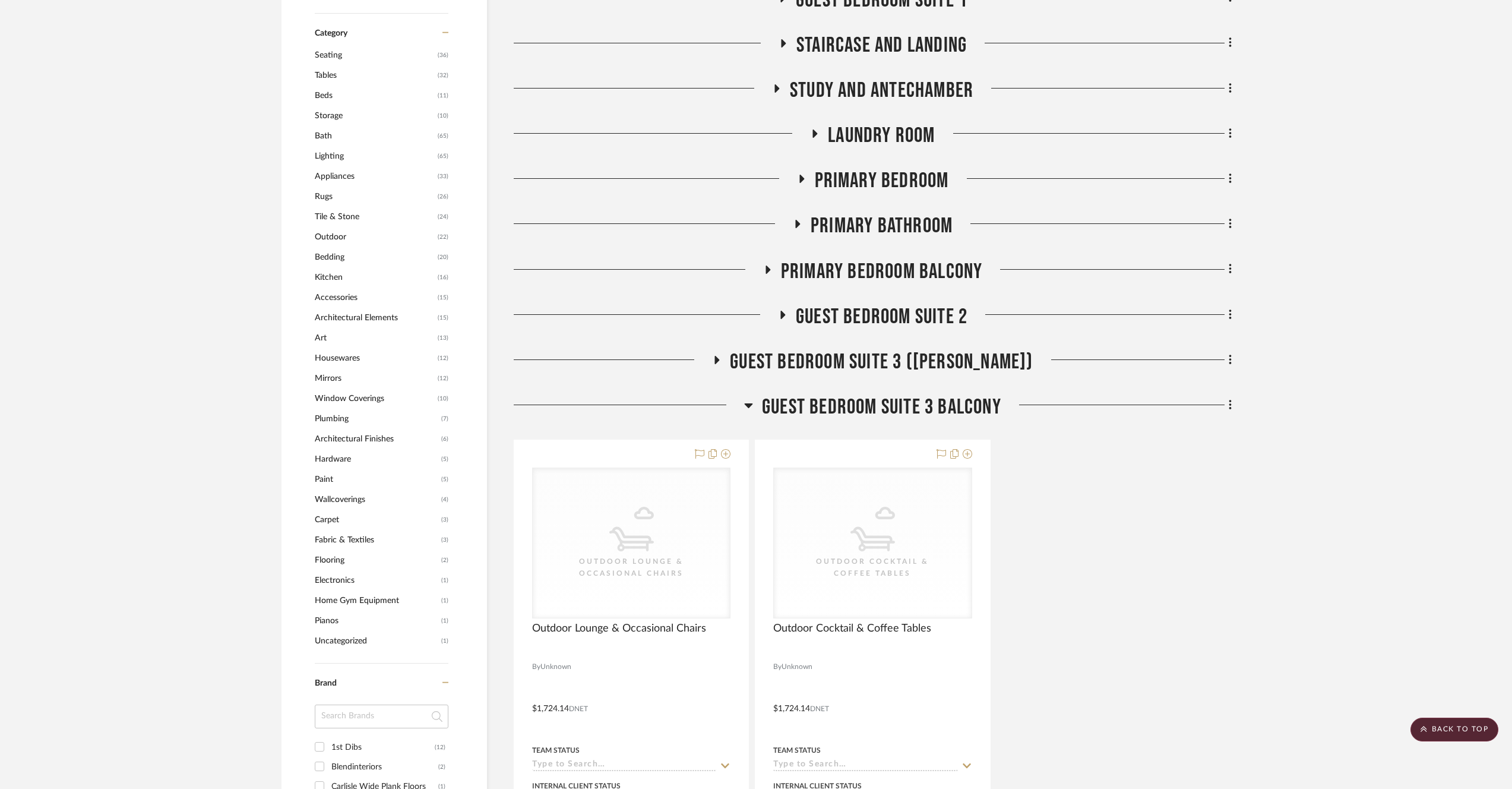
click at [874, 399] on span "Guest Bedroom Suite 3 Balcony" at bounding box center [882, 407] width 239 height 25
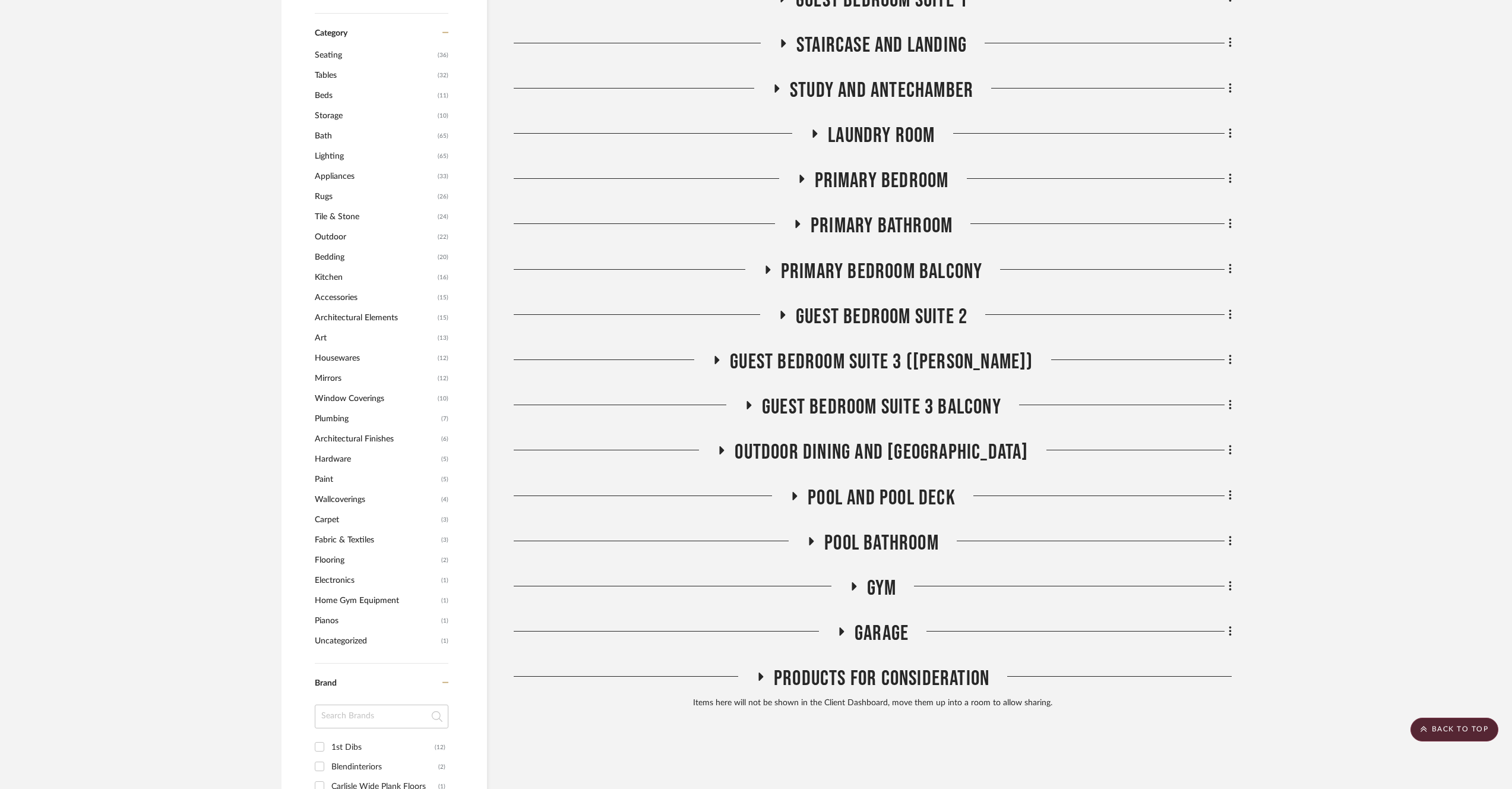
click at [934, 350] on span "Guest Bedroom Suite 3 ([PERSON_NAME])" at bounding box center [882, 362] width 303 height 25
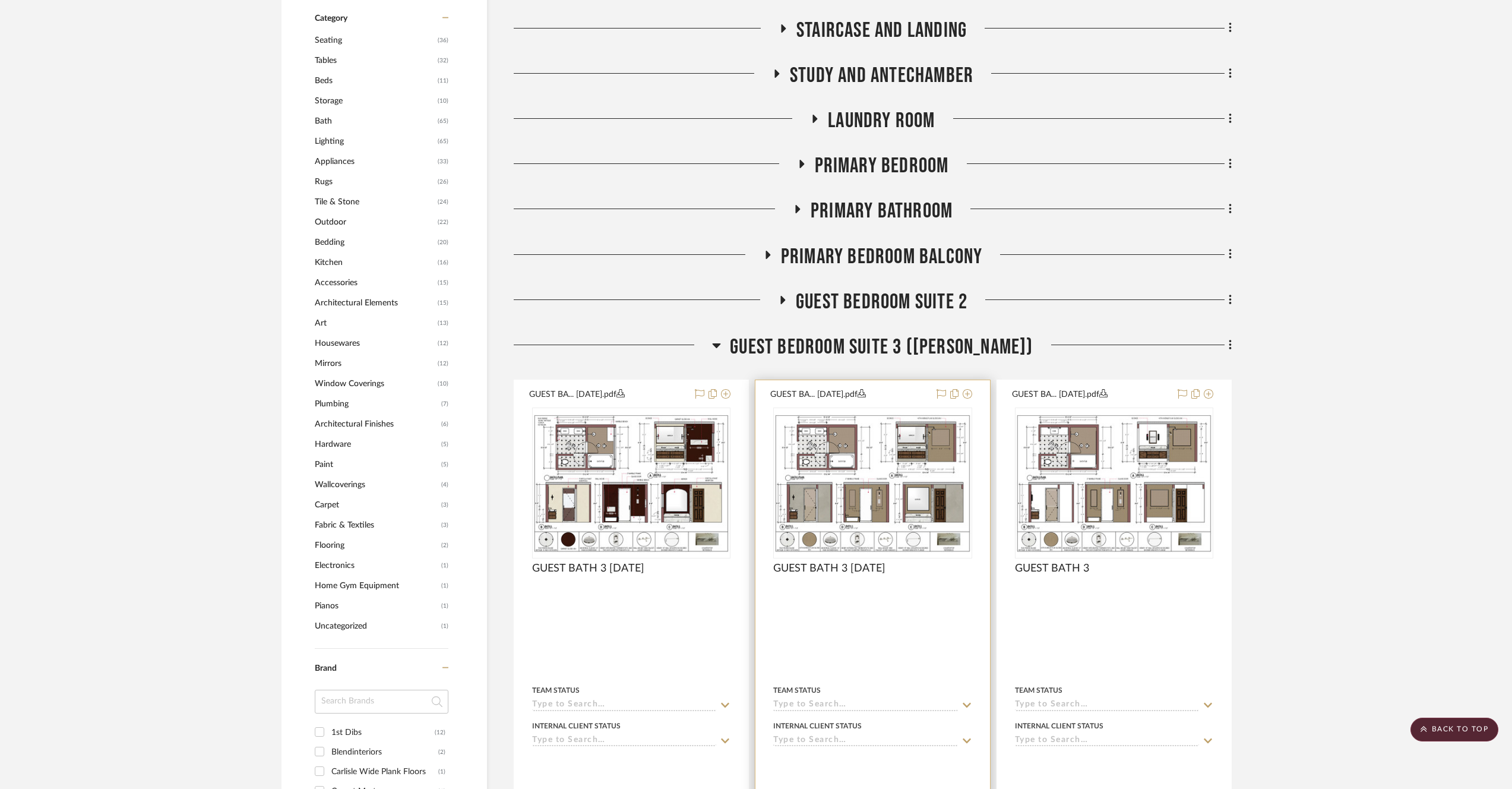
scroll to position [1039, 0]
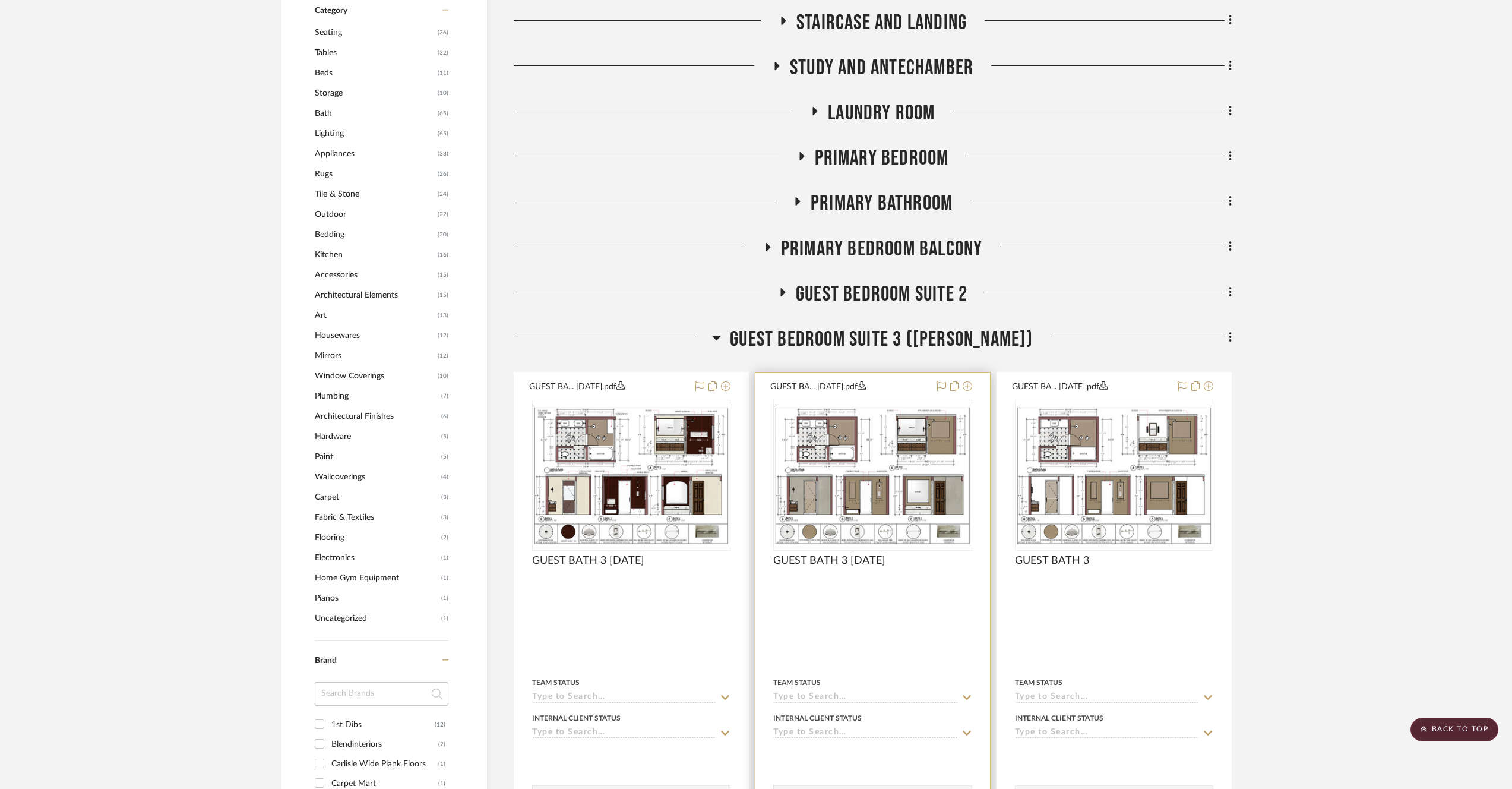
click at [902, 436] on img "0" at bounding box center [872, 476] width 196 height 138
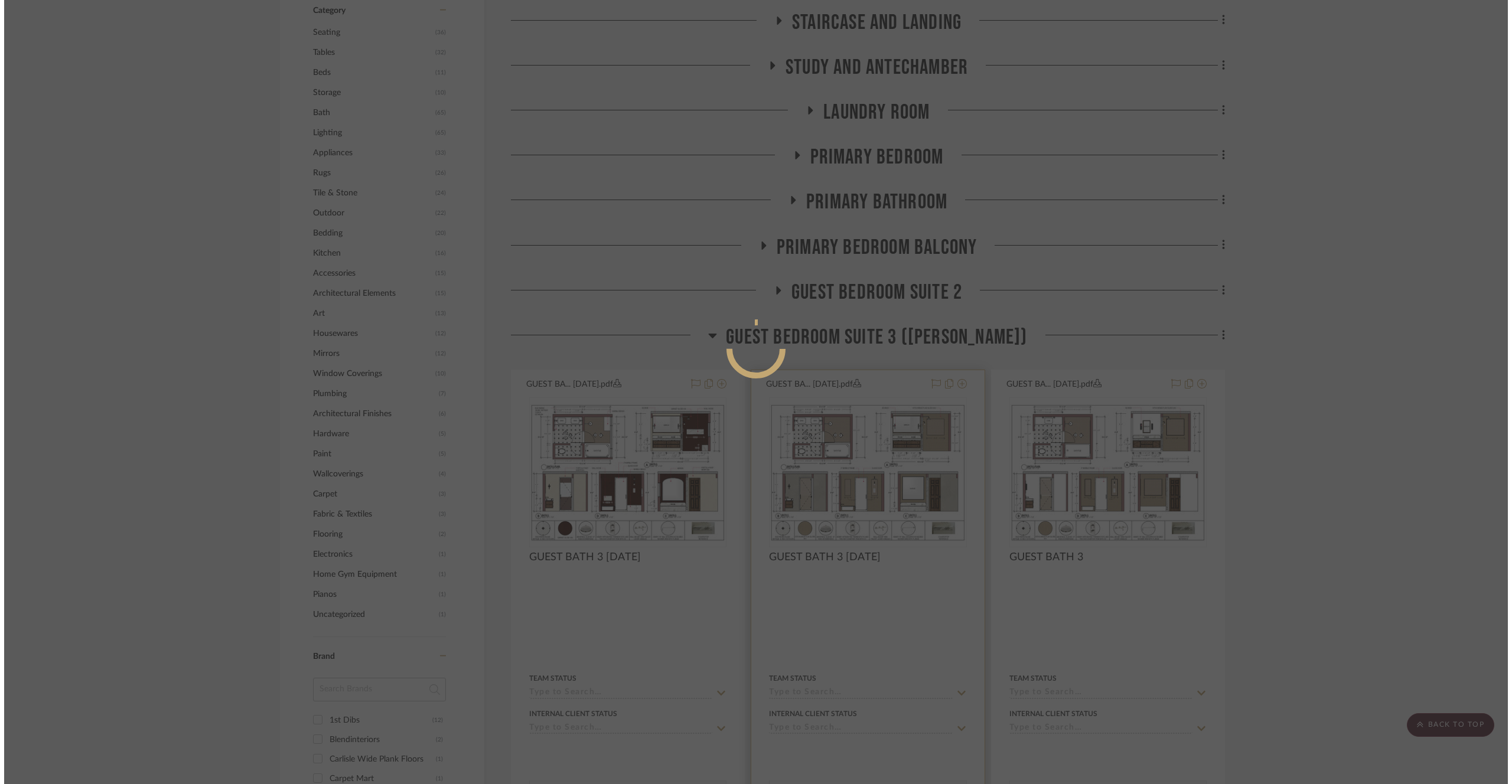
scroll to position [0, 0]
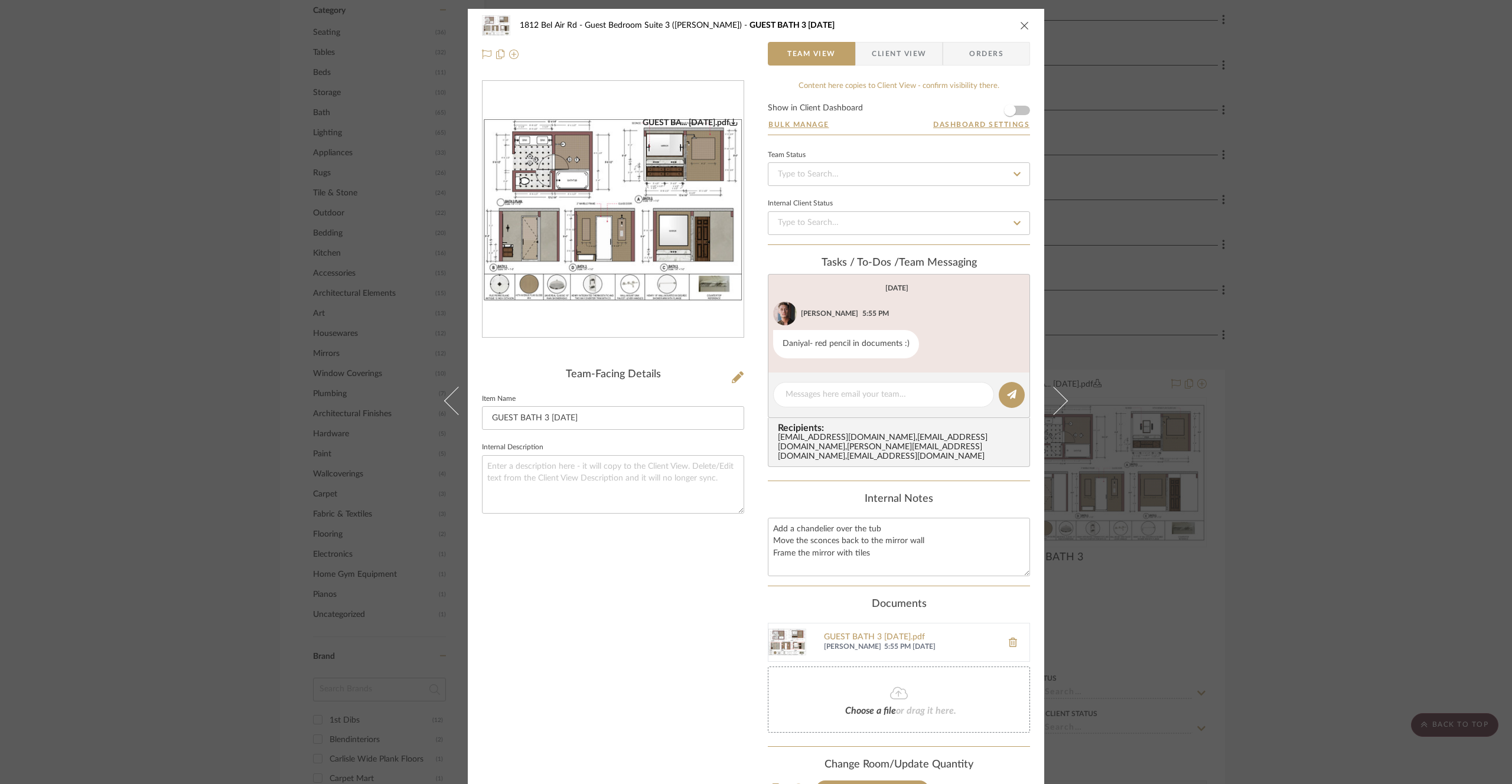
click at [663, 281] on img "0" at bounding box center [613, 210] width 261 height 184
click at [160, 234] on div "1812 Bel Air Rd Guest Bedroom Suite 3 ([PERSON_NAME]) GUEST BATH 3 [DATE] Team …" at bounding box center [756, 392] width 1512 height 784
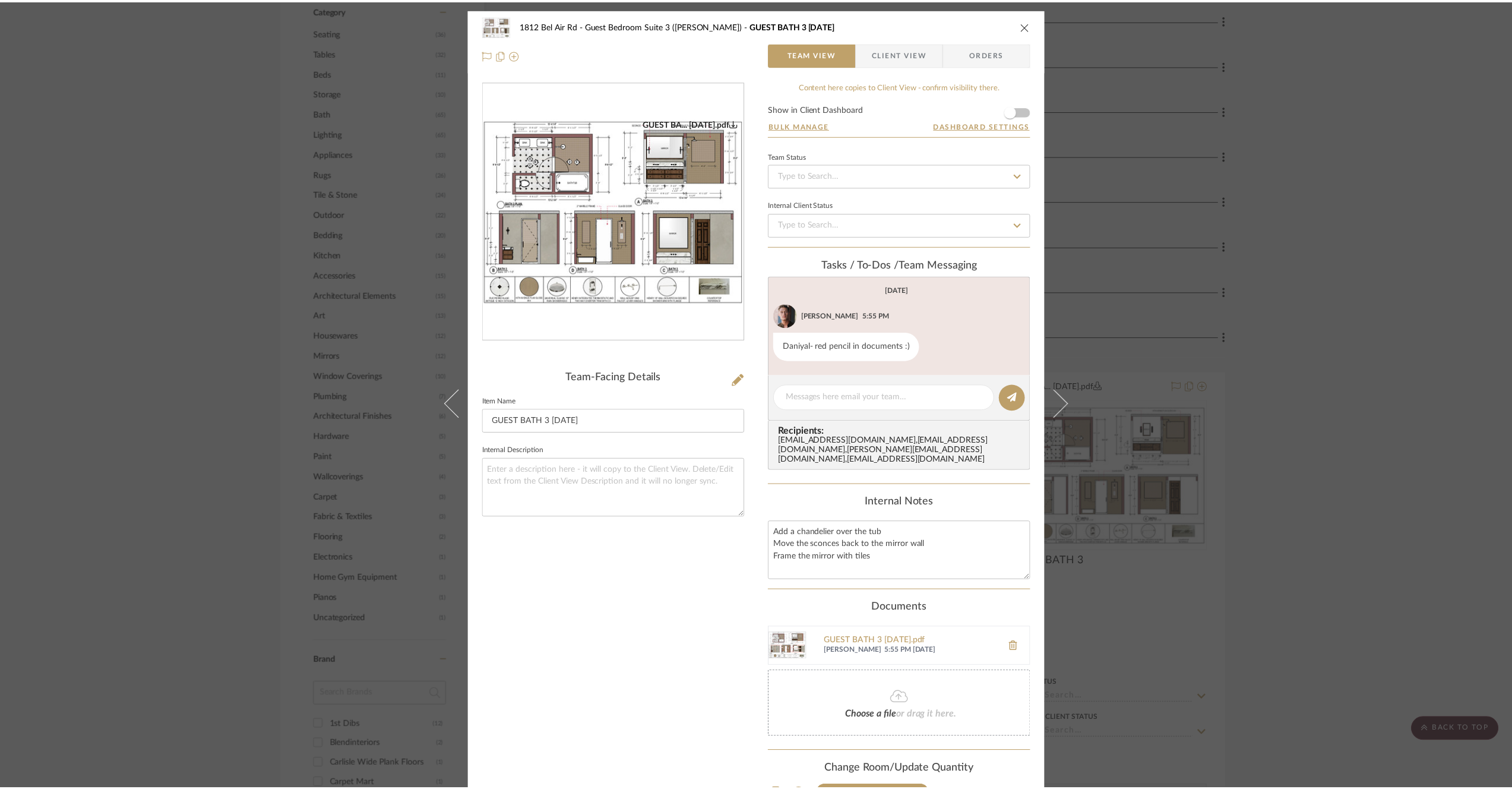
scroll to position [1039, 0]
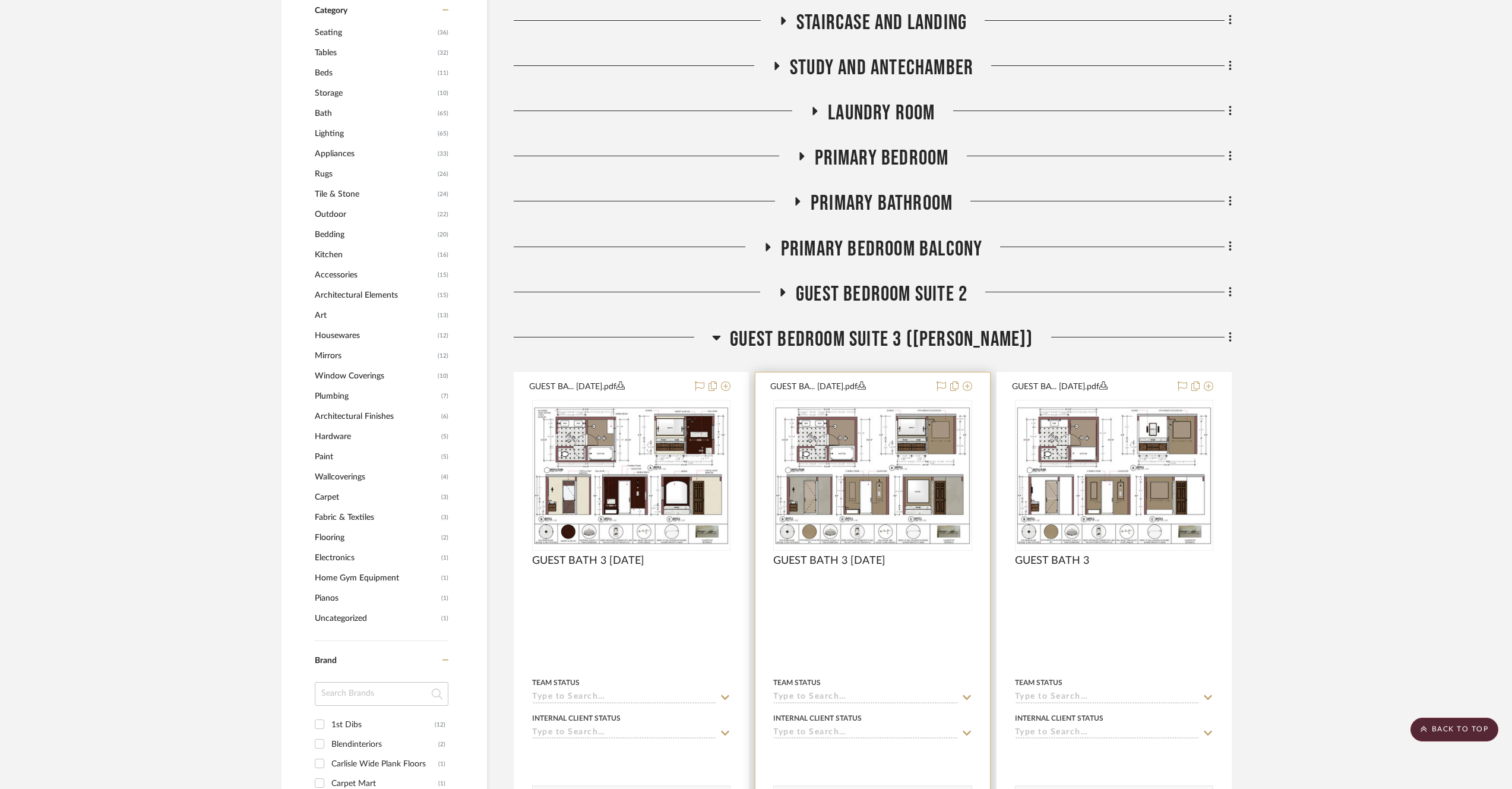
click at [823, 456] on img "0" at bounding box center [872, 476] width 196 height 138
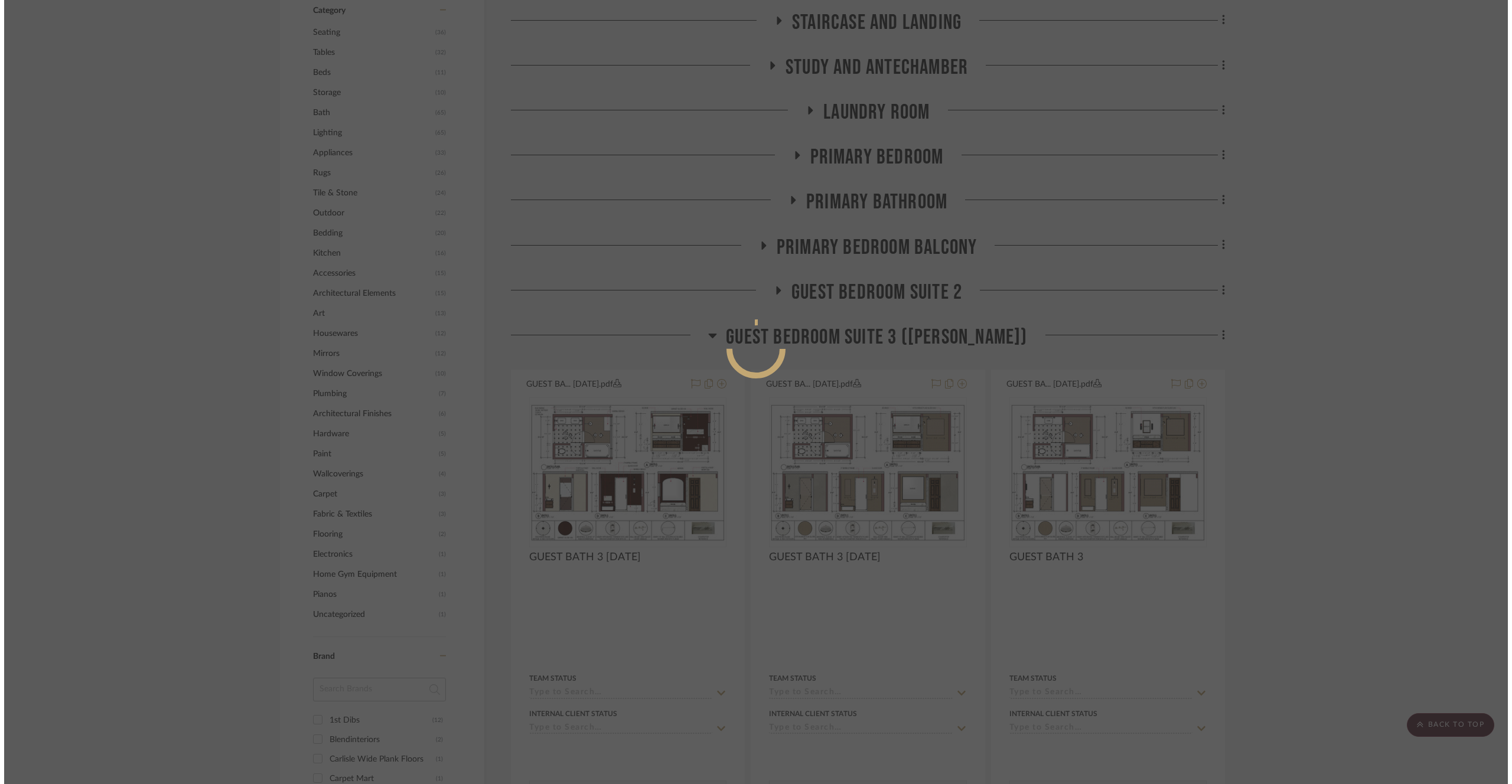
scroll to position [0, 0]
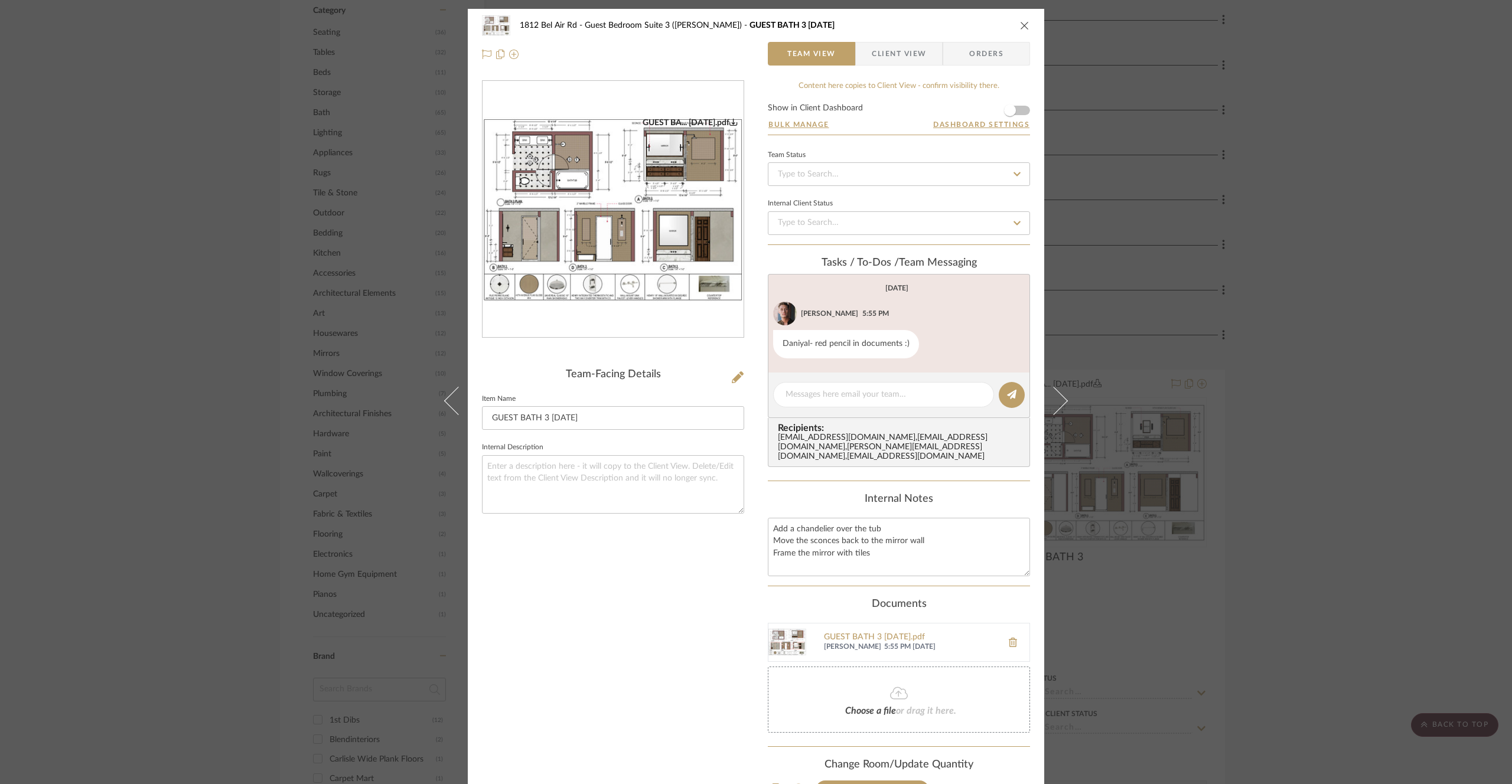
click at [632, 231] on img "0" at bounding box center [613, 210] width 261 height 184
click at [208, 277] on div "1812 Bel Air Rd Guest Bedroom Suite 3 ([PERSON_NAME]) GUEST BATH 3 [DATE] Team …" at bounding box center [756, 392] width 1512 height 784
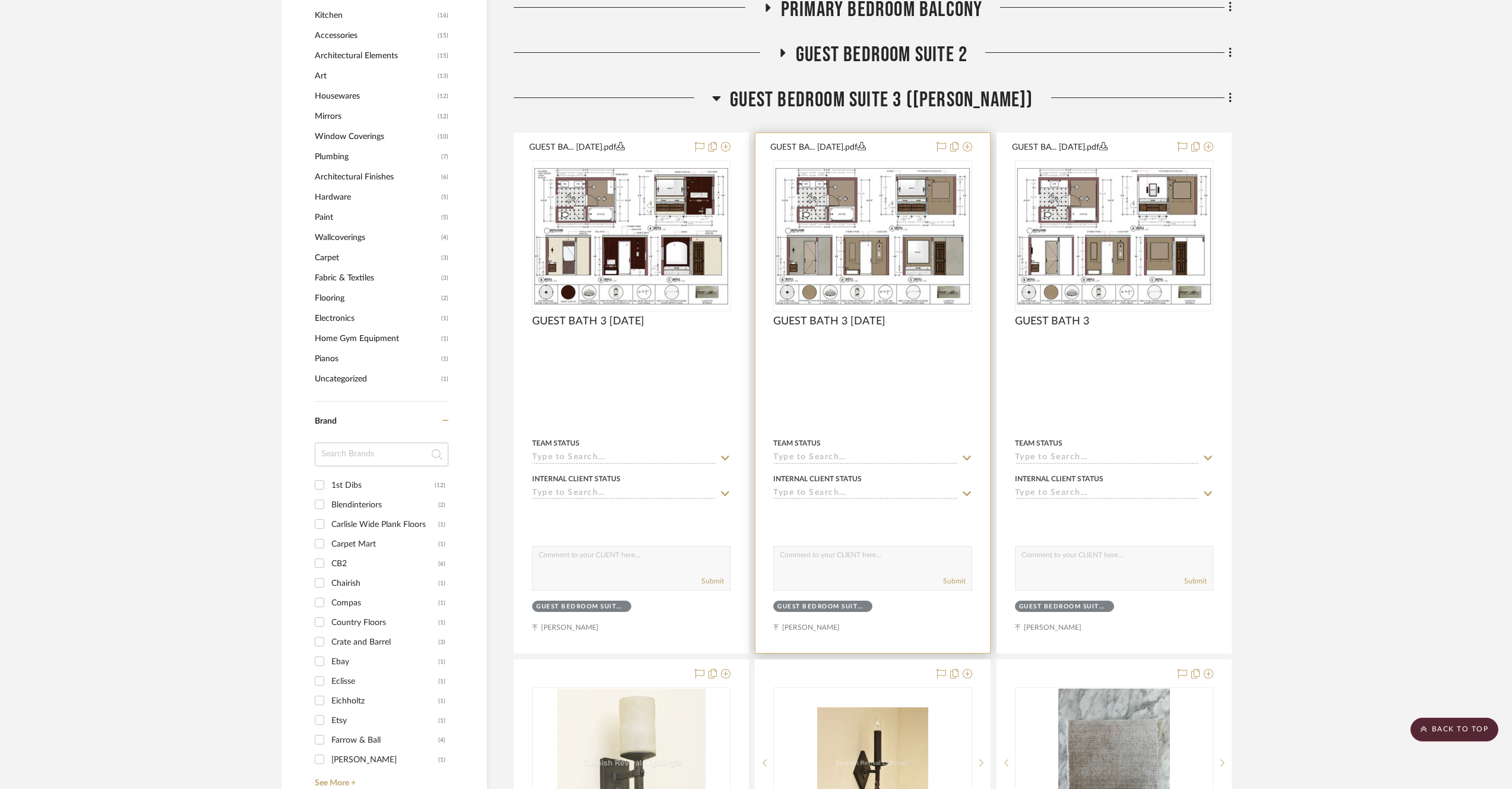
scroll to position [1464, 0]
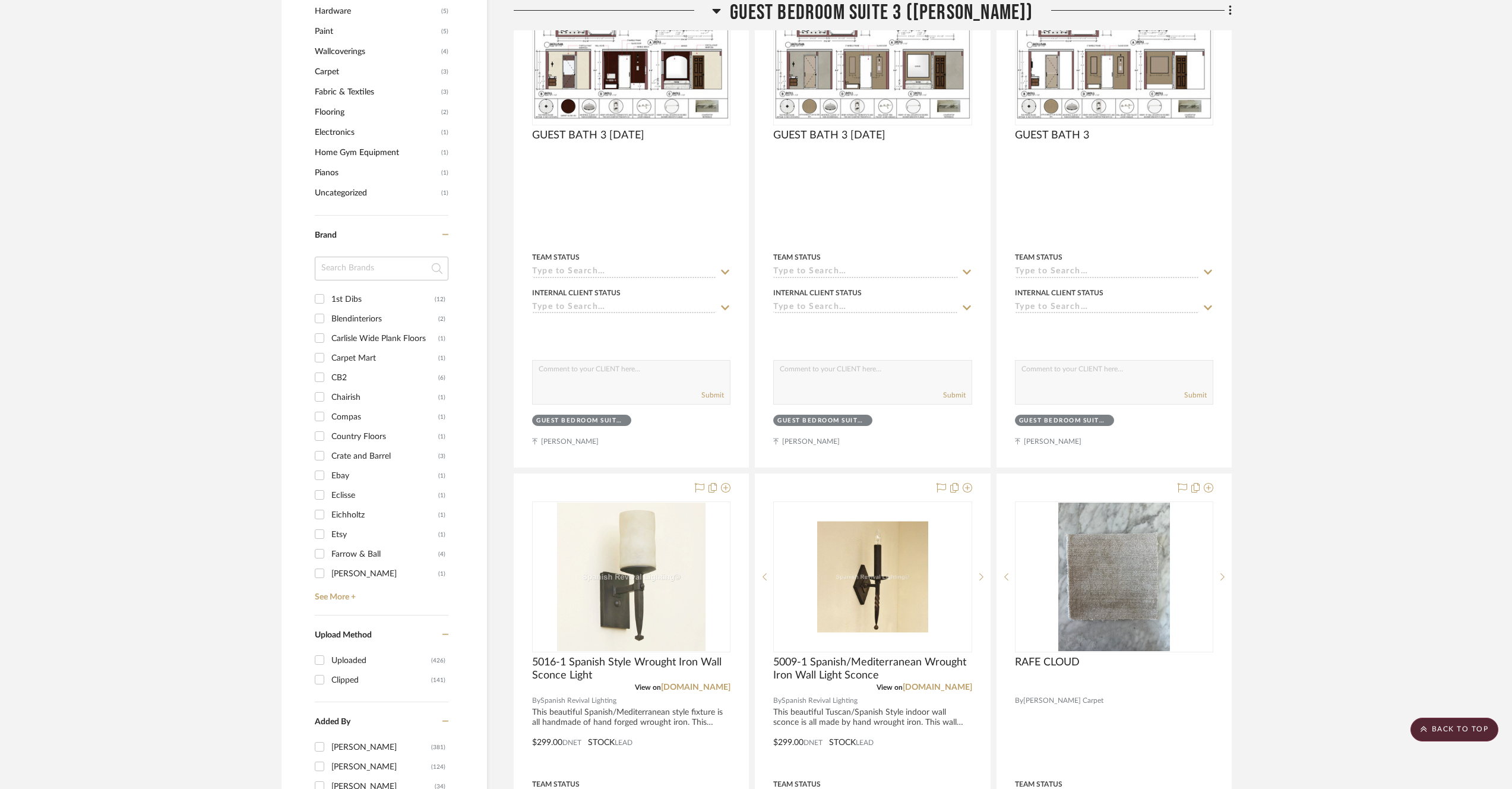
click at [138, 20] on project-details-page "SHOW ME Project: 1812 Bel Air Rd Project Settings + Add Room/Section + Quick Ad…" at bounding box center [756, 282] width 1512 height 3321
